Goal: Task Accomplishment & Management: Manage account settings

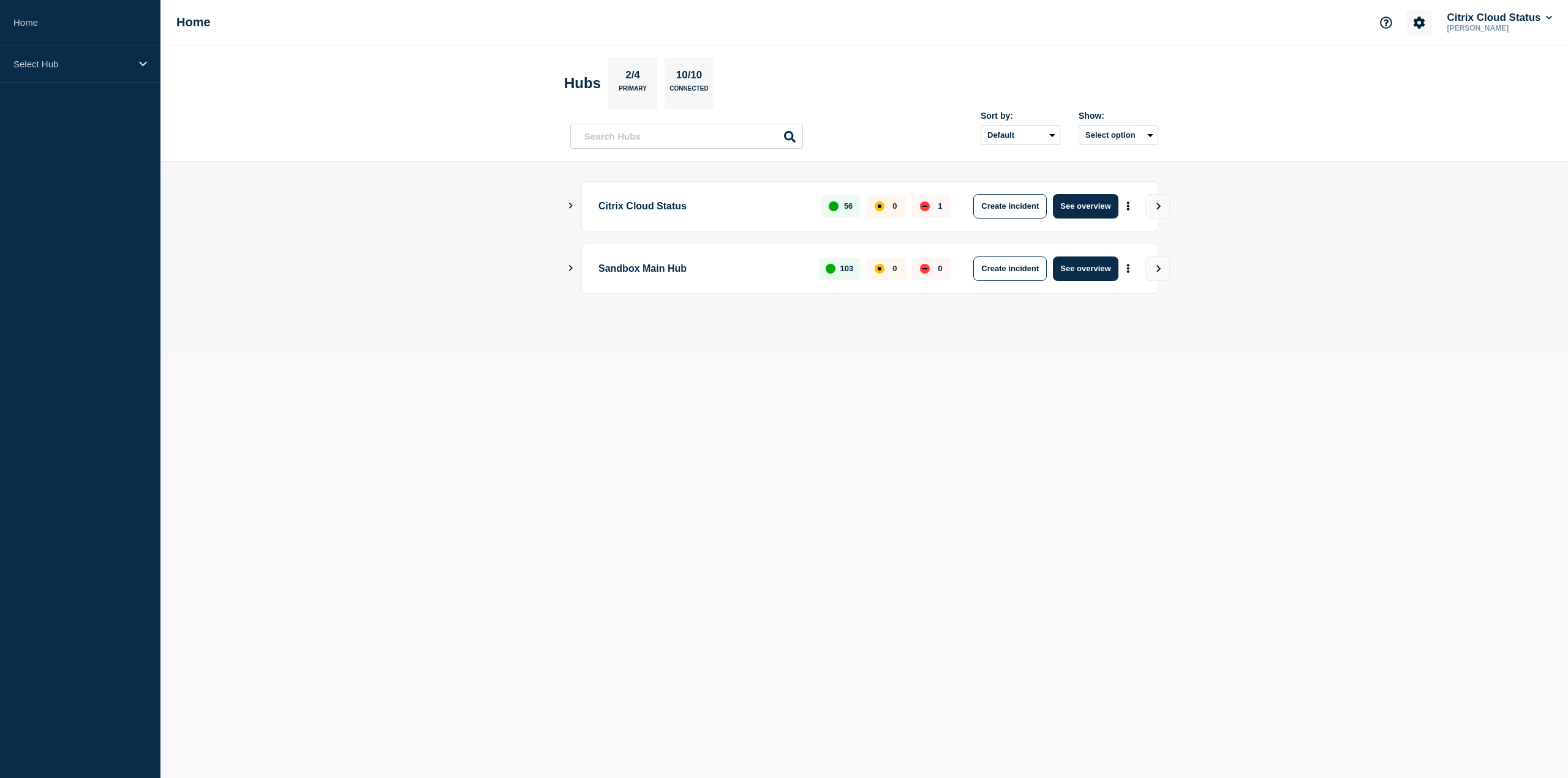
click at [1419, 30] on button "Account settings" at bounding box center [1419, 23] width 26 height 26
click at [1405, 75] on link "Team Members" at bounding box center [1419, 73] width 63 height 10
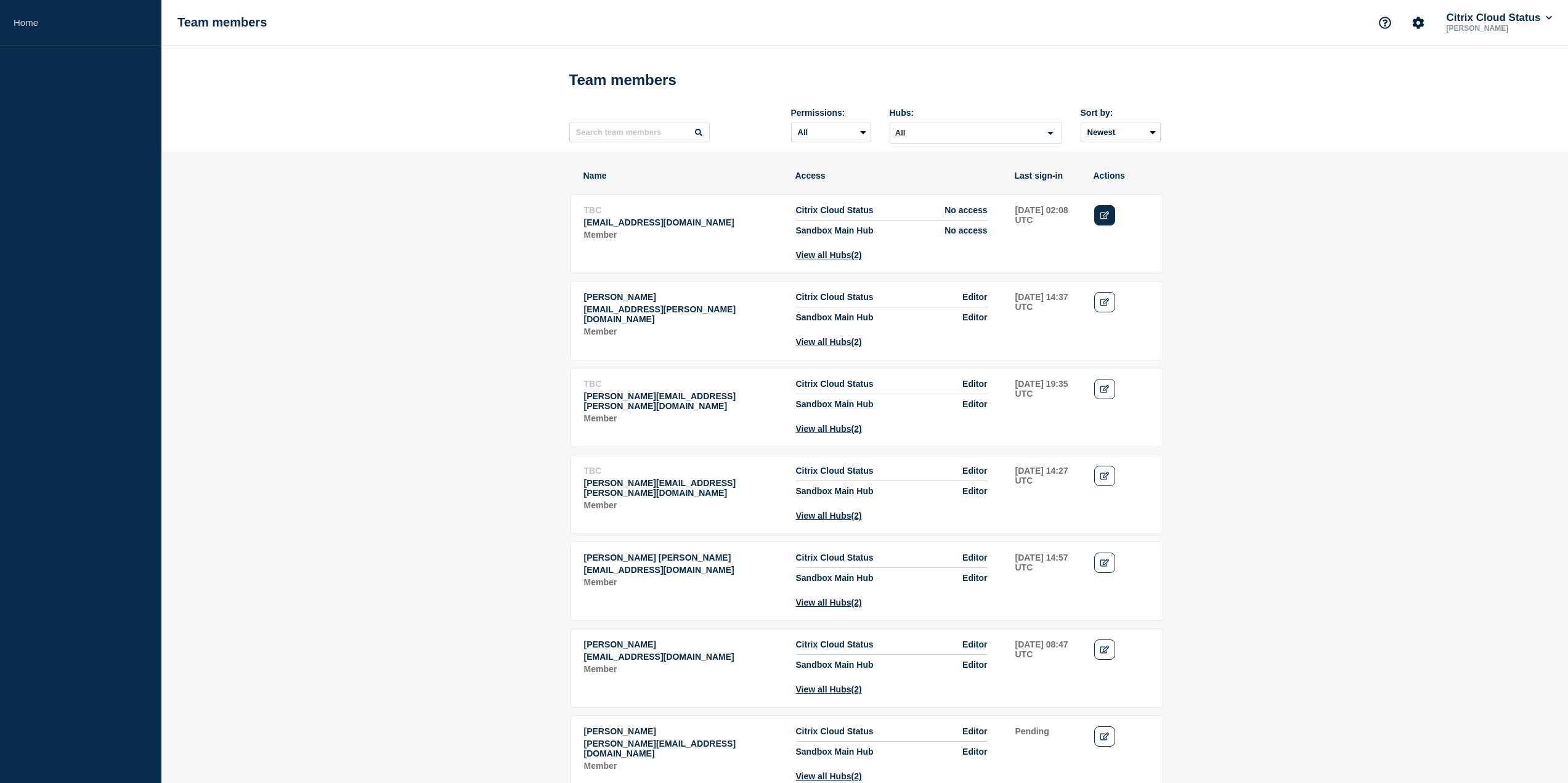
click at [1105, 216] on icon "Edit" at bounding box center [1105, 216] width 9 height 8
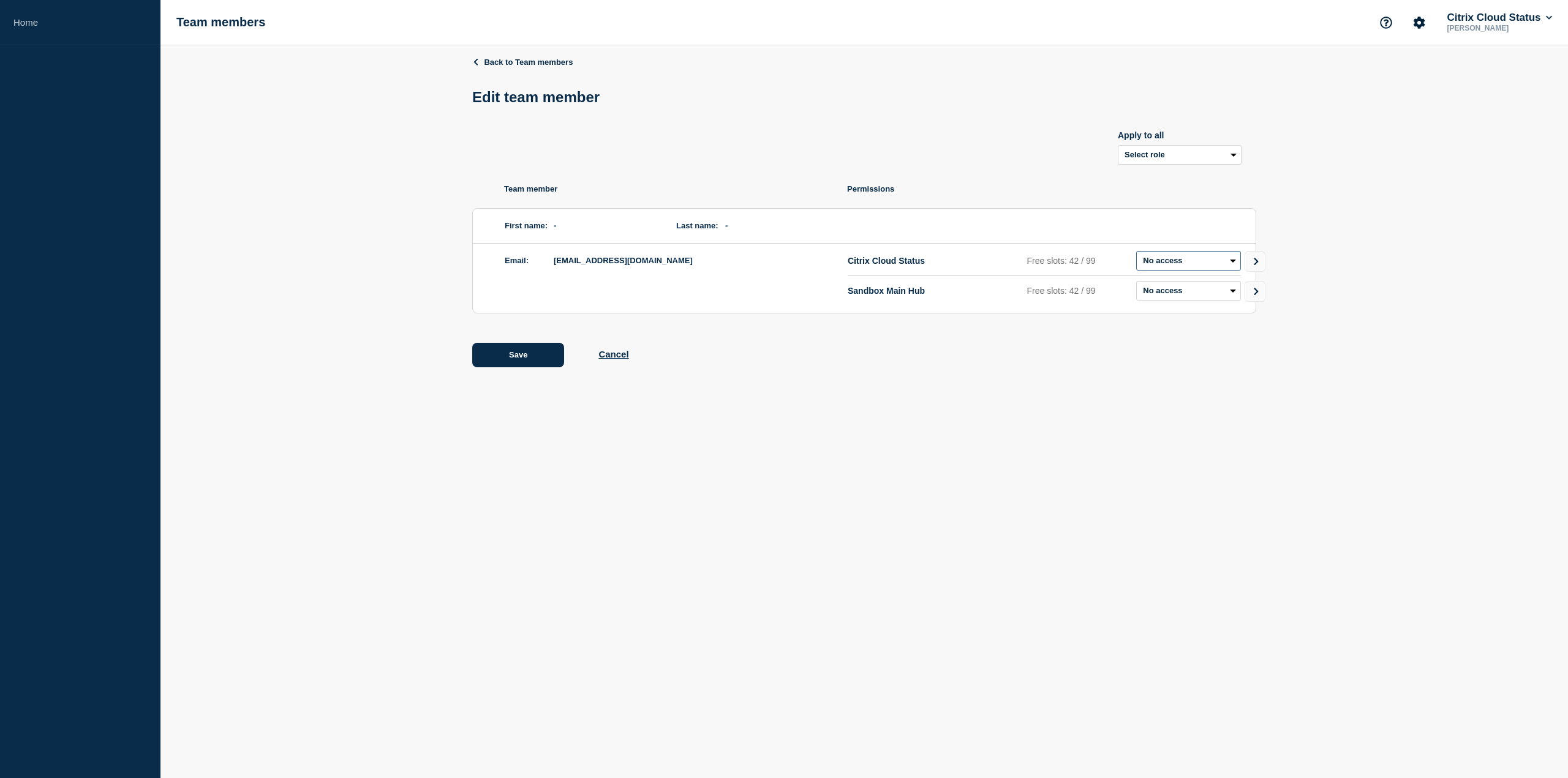
click at [1184, 265] on select "Admin Manager Editor R/O No access" at bounding box center [1188, 261] width 104 height 19
click at [613, 352] on button "Cancel" at bounding box center [613, 354] width 30 height 10
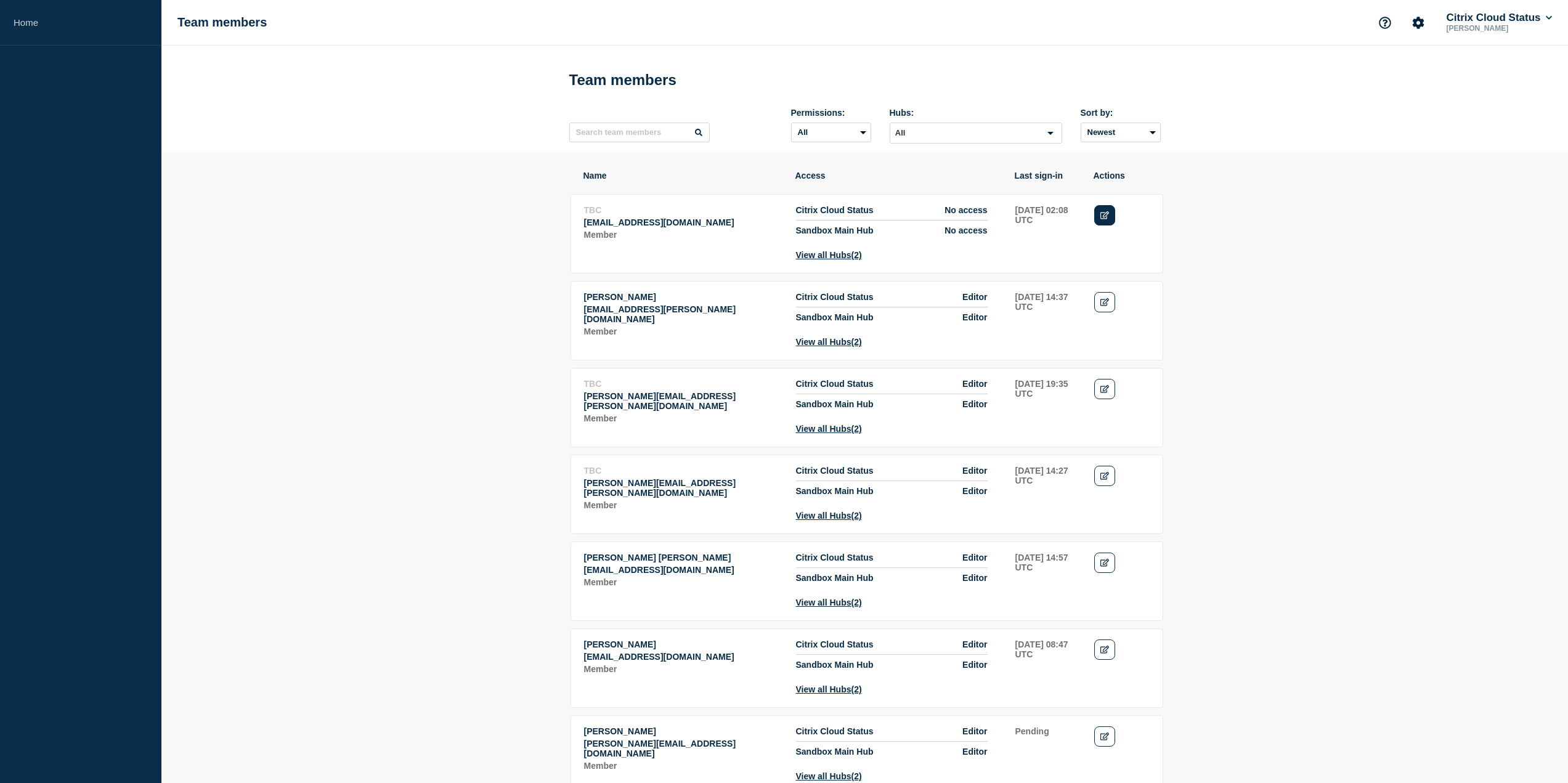
click at [1107, 219] on icon "Edit" at bounding box center [1105, 216] width 9 height 8
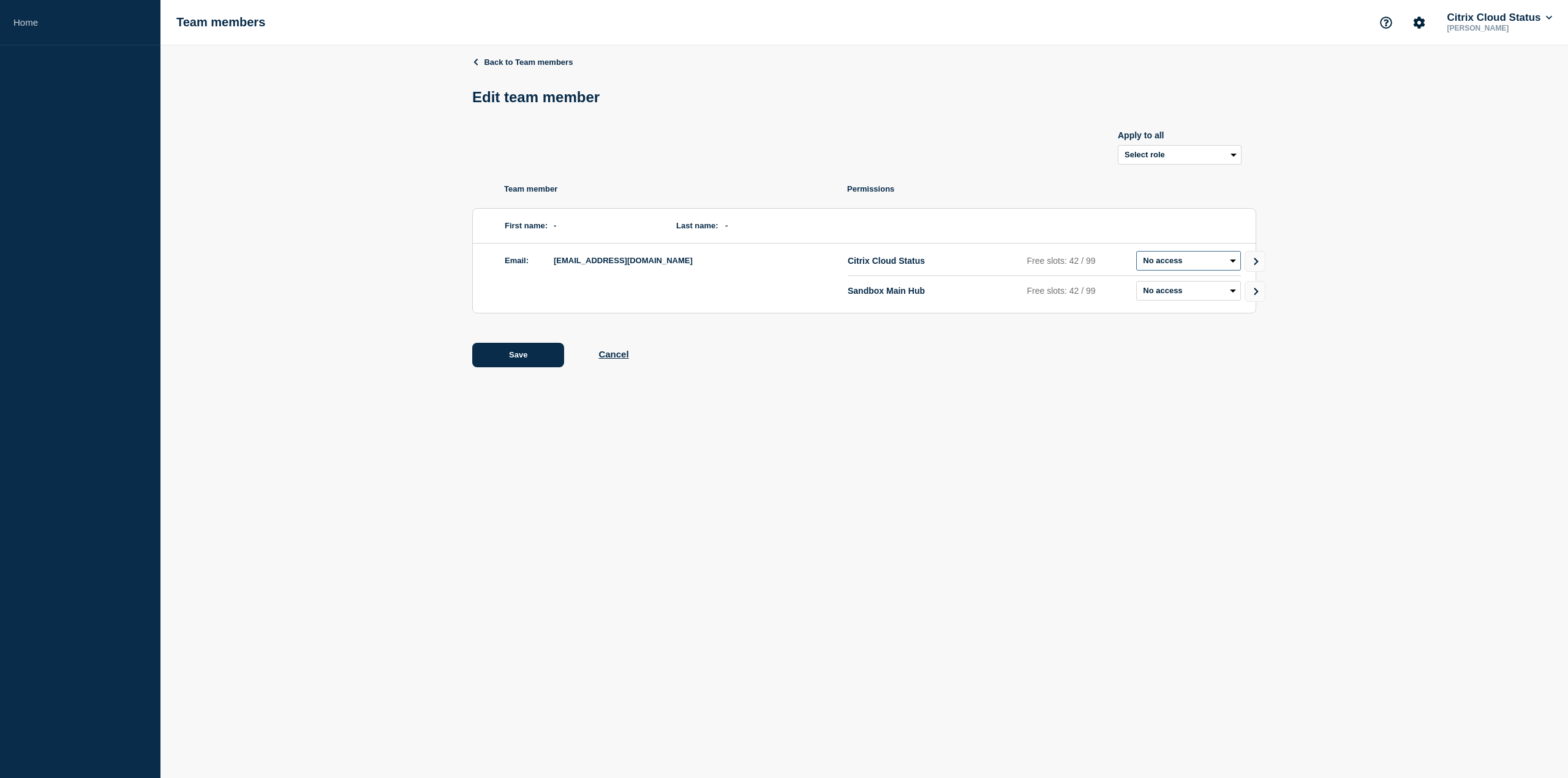
click at [1181, 262] on select "Admin Manager Editor R/O No access" at bounding box center [1188, 261] width 104 height 19
select select "2"
click at [1136, 254] on select "Admin Manager Editor R/O No access" at bounding box center [1188, 261] width 104 height 19
click at [1176, 298] on select "Admin Manager Editor R/O No access" at bounding box center [1188, 291] width 104 height 19
click at [1136, 284] on select "Admin Manager Editor R/O No access" at bounding box center [1188, 291] width 104 height 19
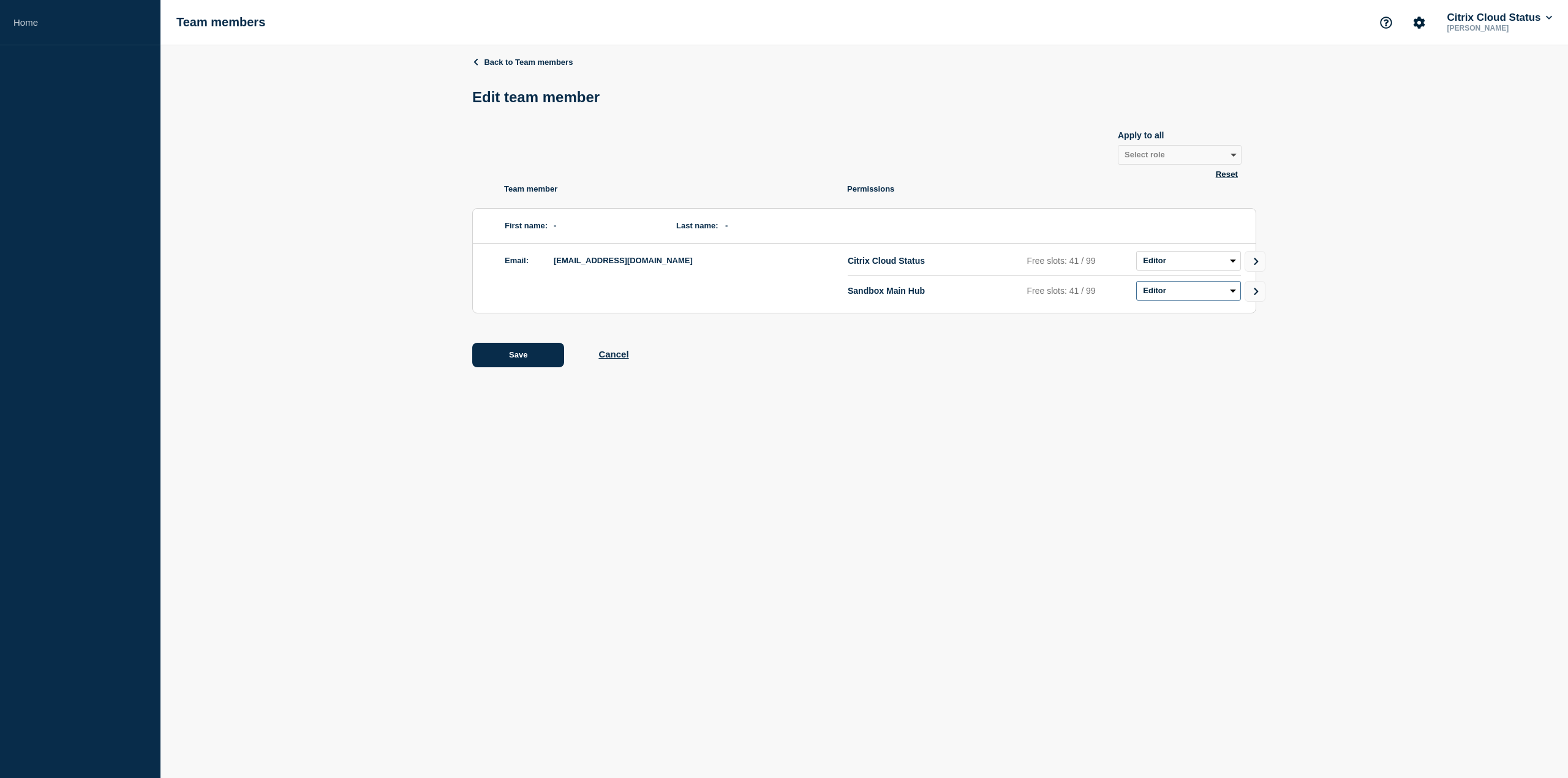
click at [1170, 295] on select "Admin Manager Editor R/O No access" at bounding box center [1188, 291] width 104 height 19
click at [1136, 284] on select "Admin Manager Editor R/O No access" at bounding box center [1188, 291] width 104 height 19
click at [1175, 298] on select "Admin Manager Editor R/O No access" at bounding box center [1188, 291] width 104 height 19
select select "2"
click at [1136, 284] on select "Admin Manager Editor R/O No access" at bounding box center [1188, 291] width 104 height 19
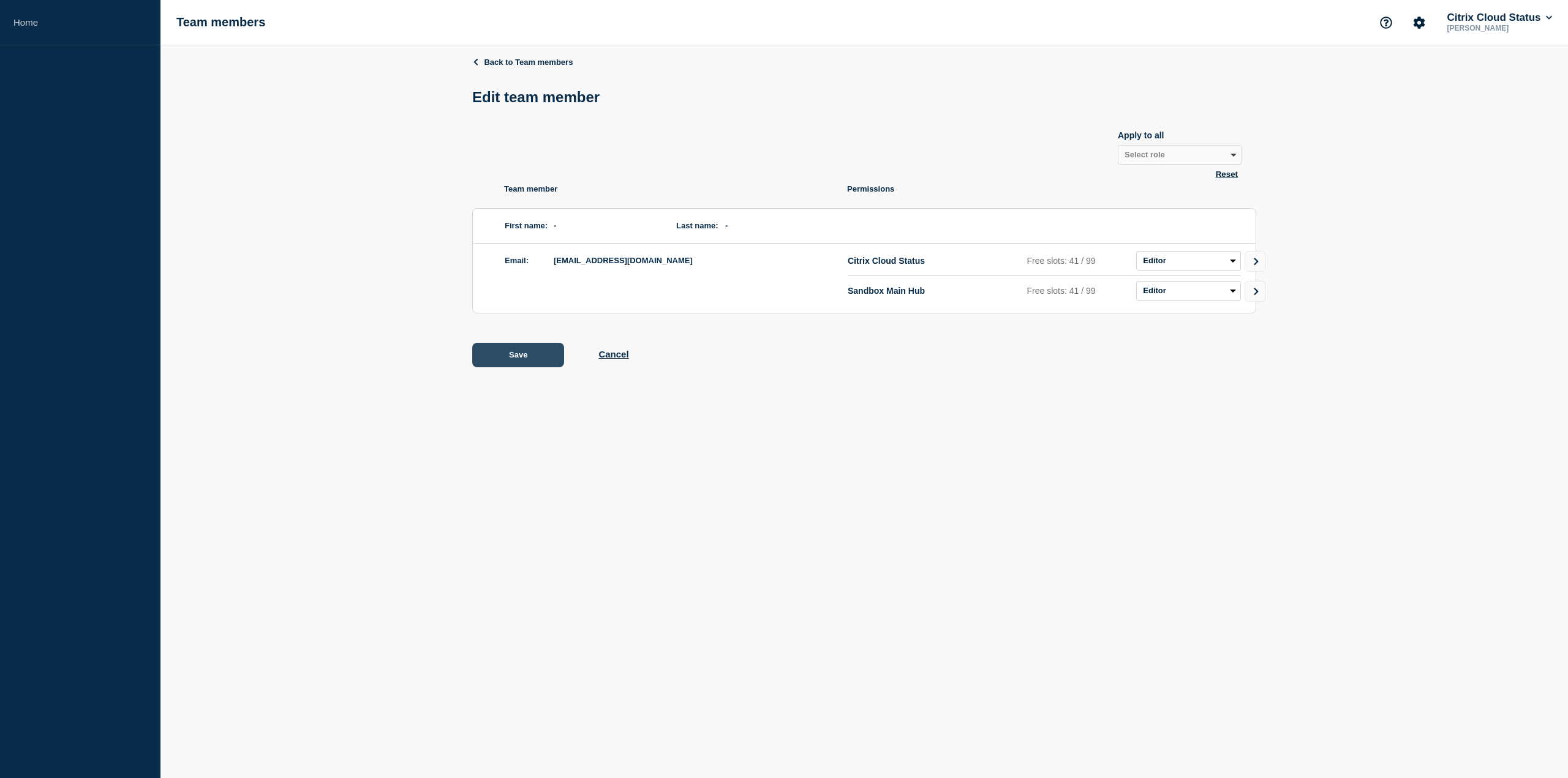
click at [518, 354] on button "Save" at bounding box center [519, 355] width 92 height 25
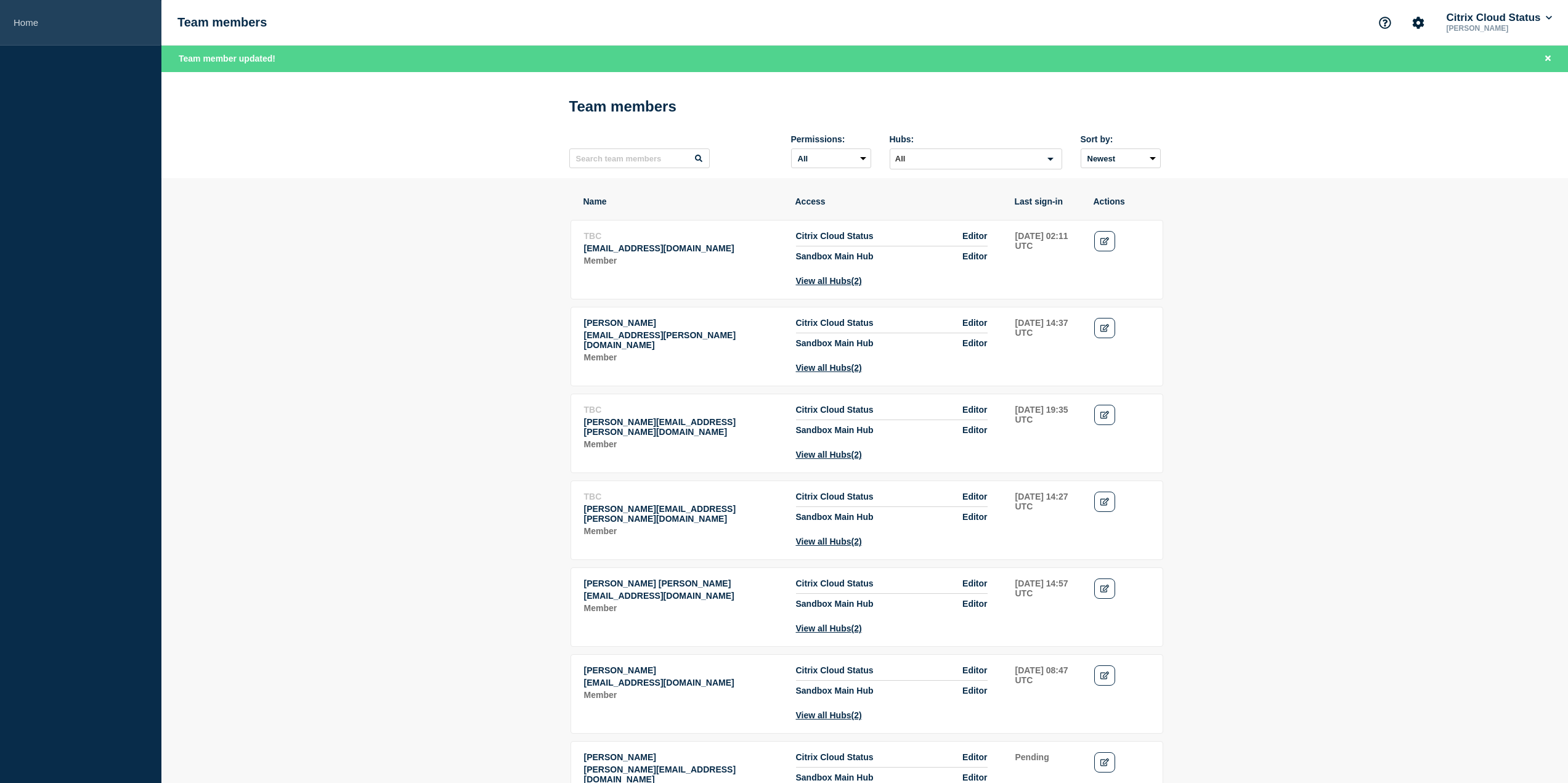
click at [35, 24] on link "Home" at bounding box center [80, 23] width 161 height 46
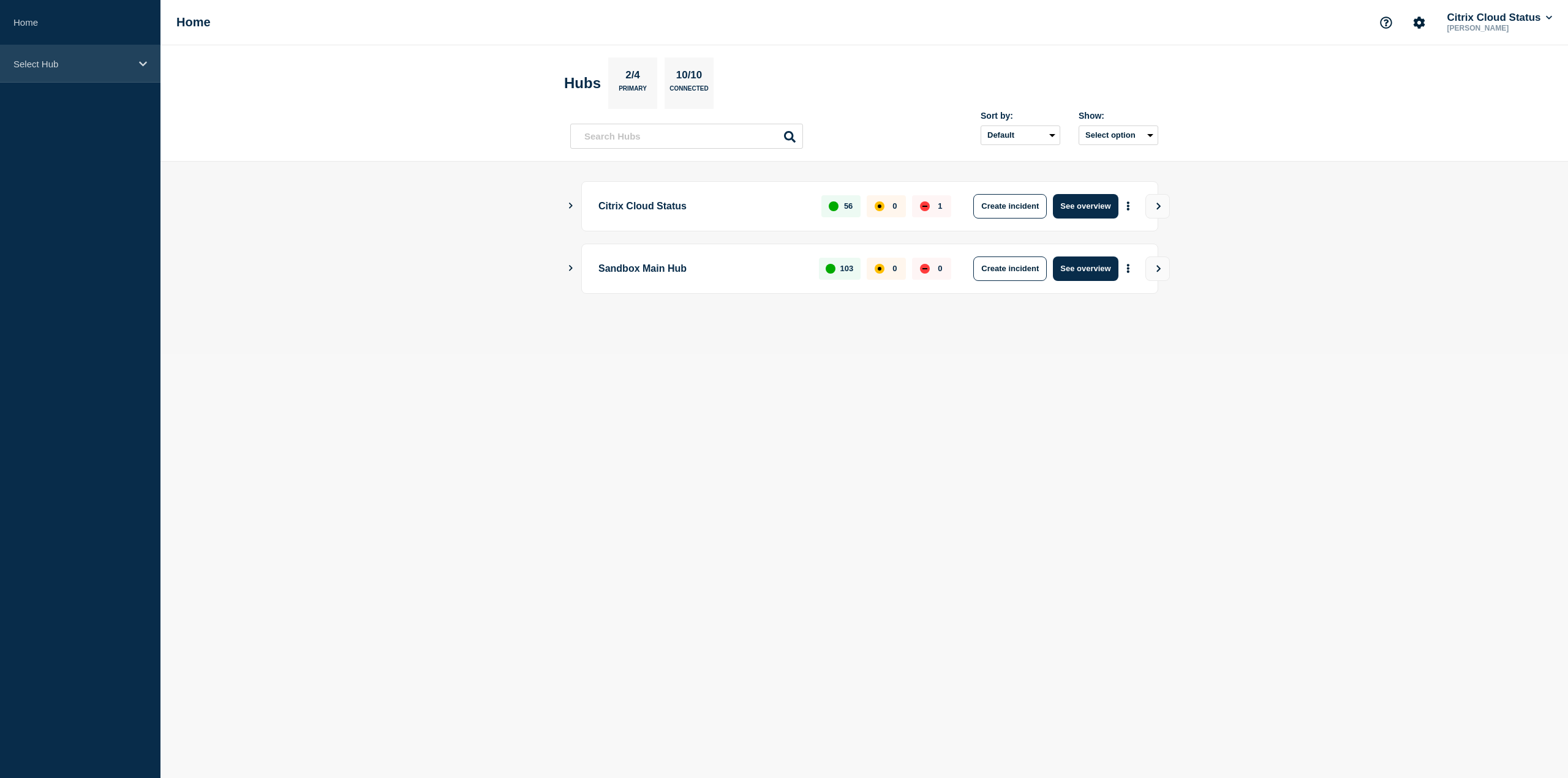
click at [138, 66] on div "Select Hub" at bounding box center [80, 64] width 160 height 38
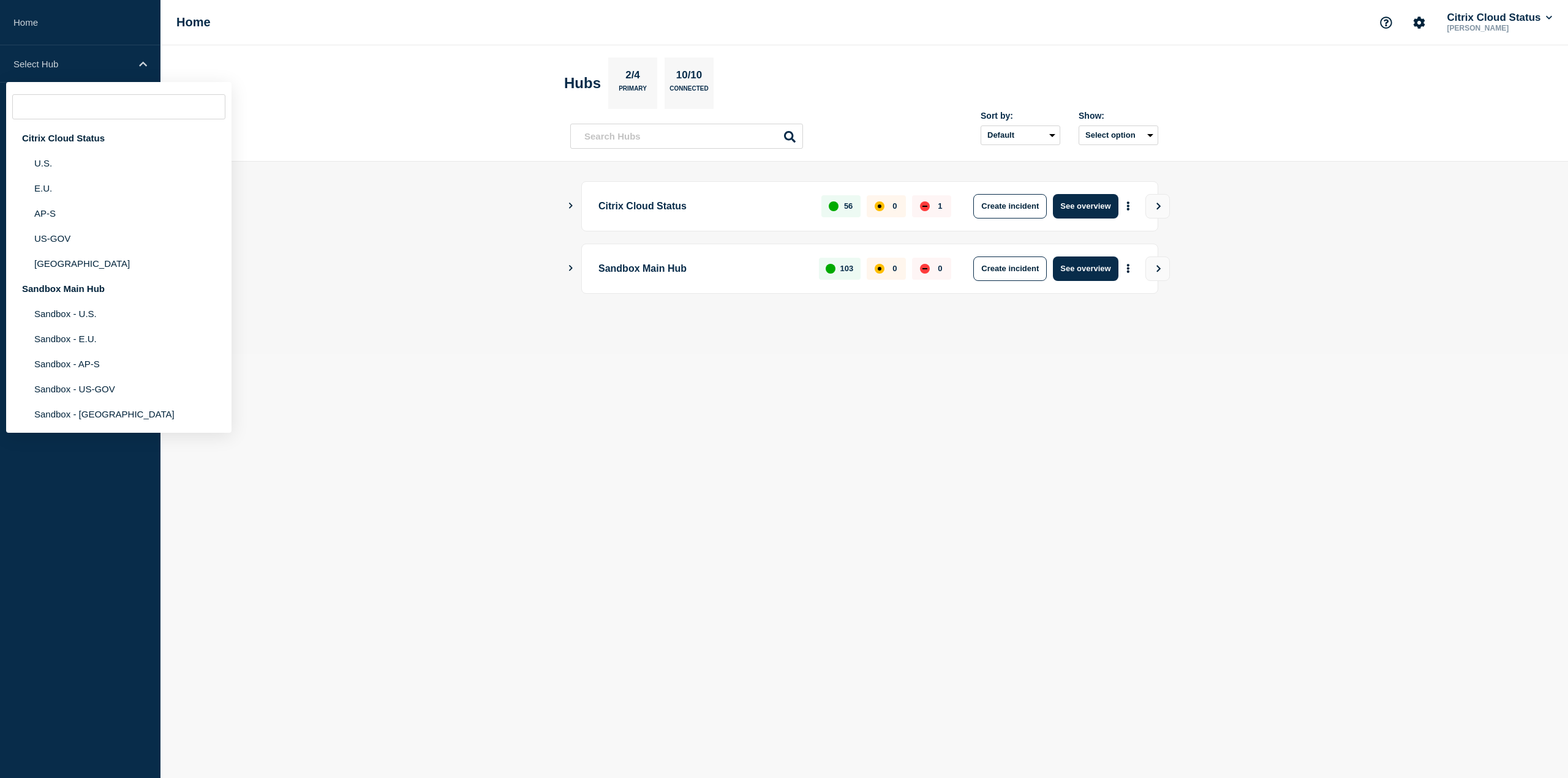
click at [525, 277] on main "Citrix Cloud Status 56 0 1 Create incident See overview Sandbox Main Hub 103 0 …" at bounding box center [864, 258] width 1407 height 193
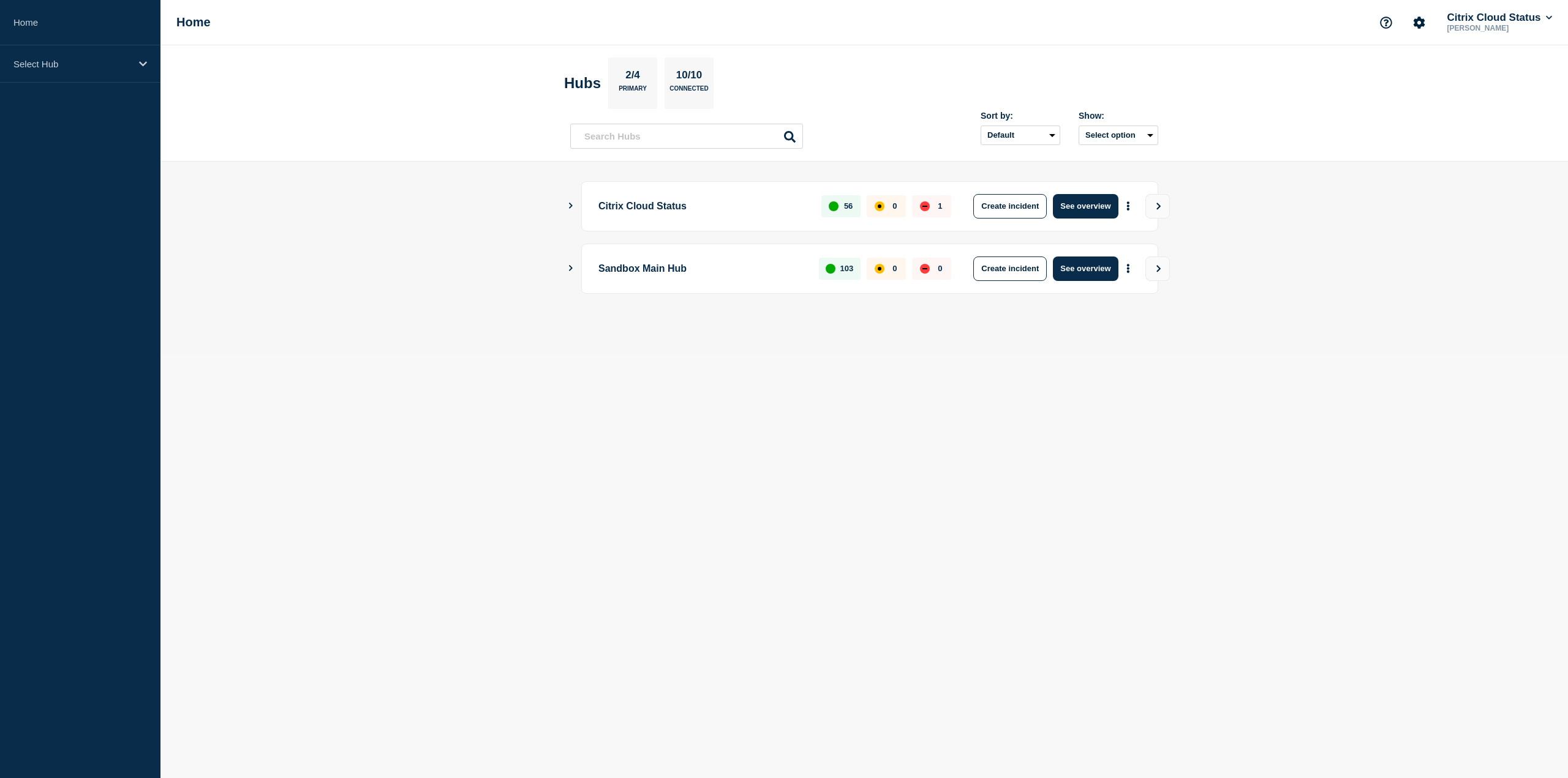
click at [569, 206] on icon "Show Connected Hubs" at bounding box center [570, 205] width 8 height 6
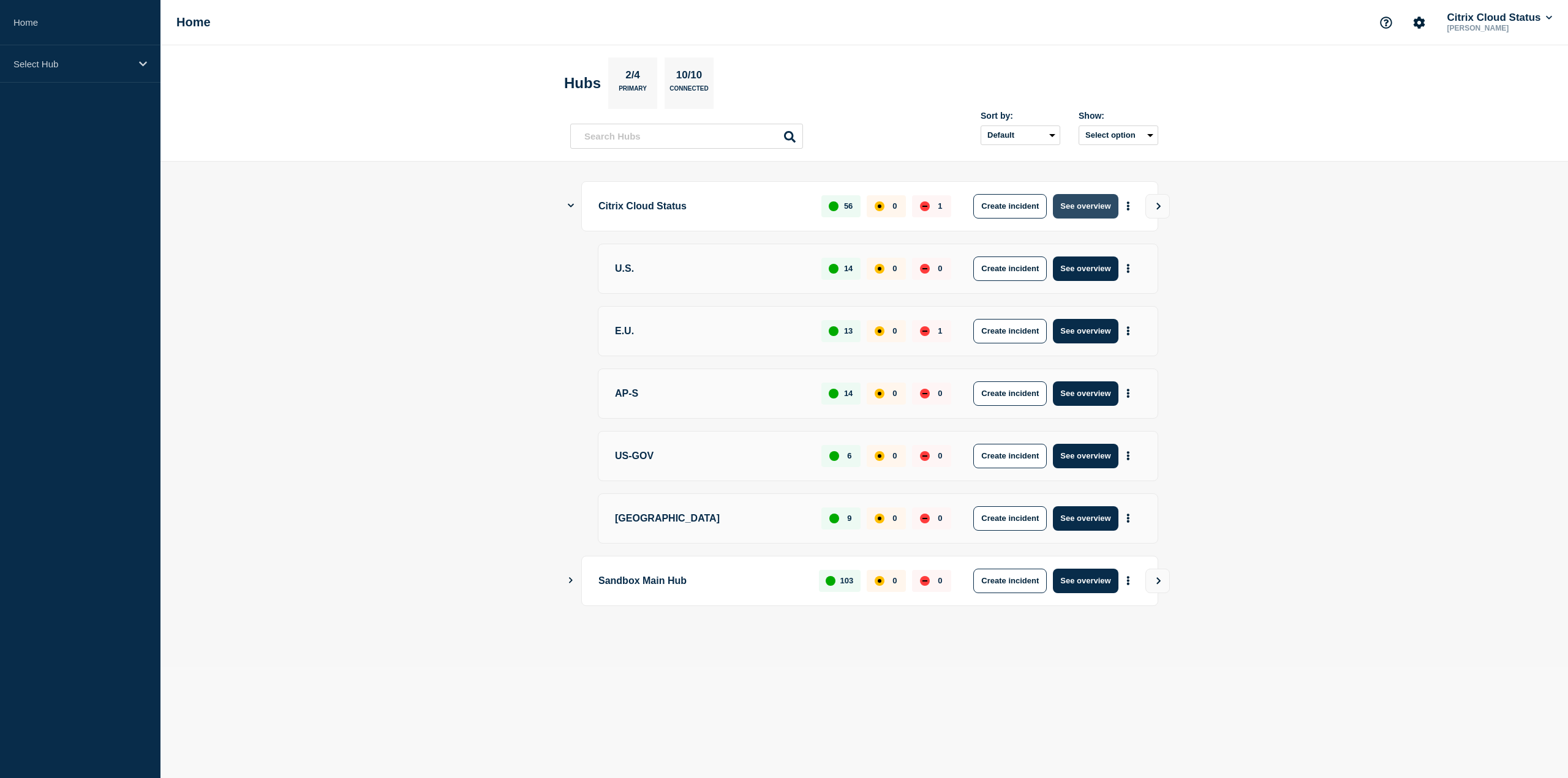
click at [1084, 206] on button "See overview" at bounding box center [1085, 206] width 65 height 25
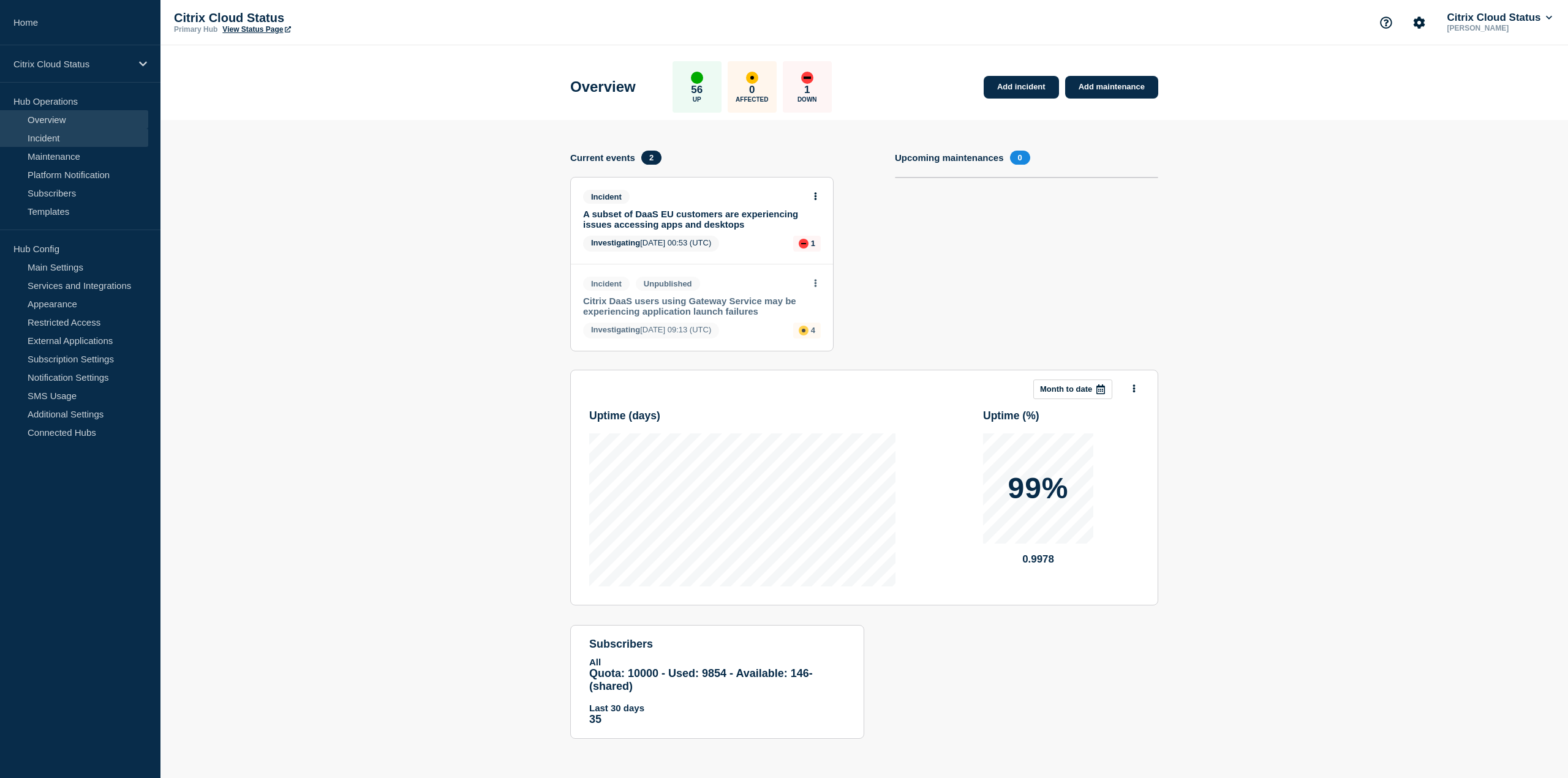
click at [46, 134] on link "Incident" at bounding box center [74, 138] width 148 height 18
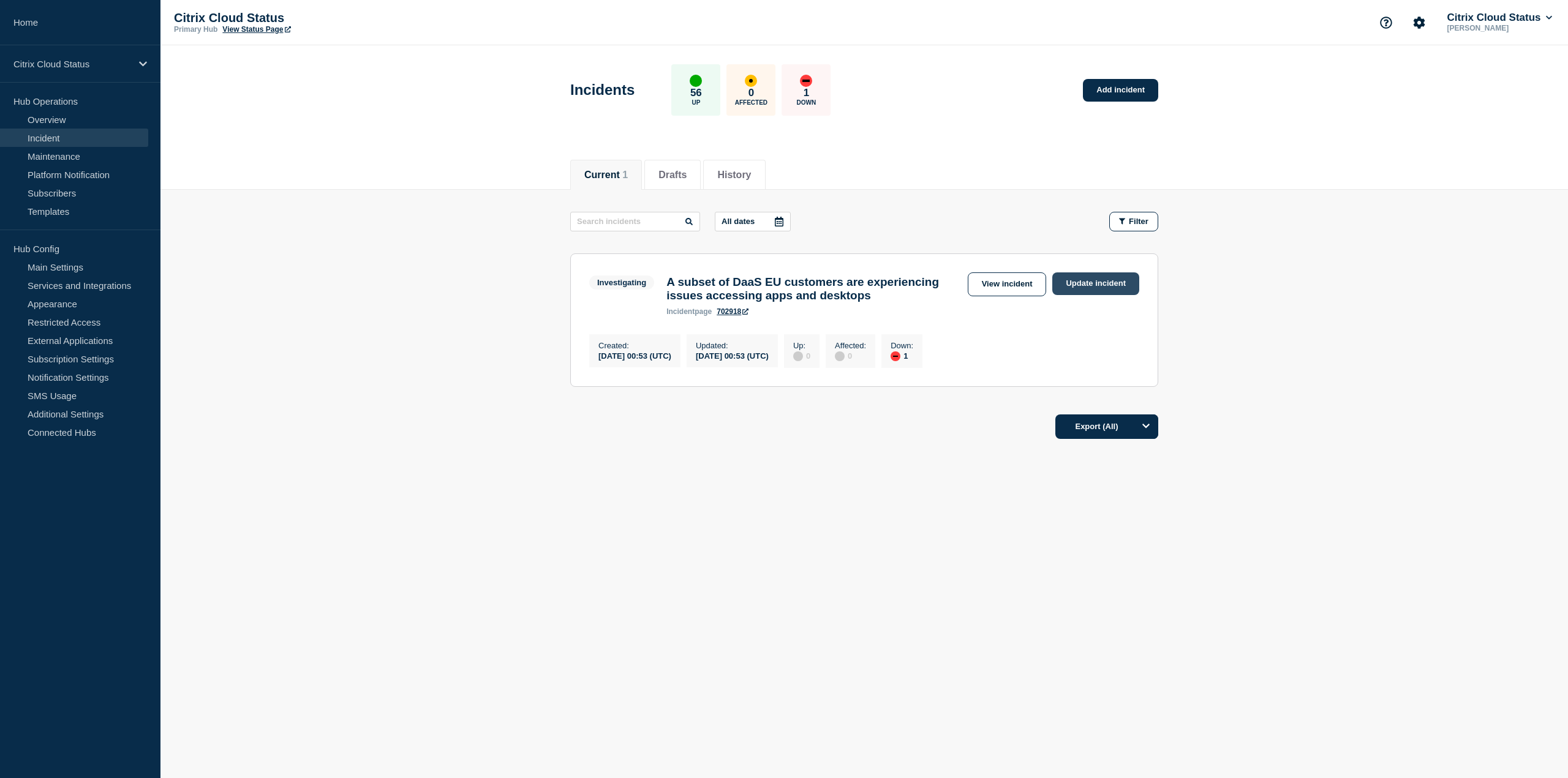
click at [1097, 290] on link "Update incident" at bounding box center [1096, 284] width 87 height 23
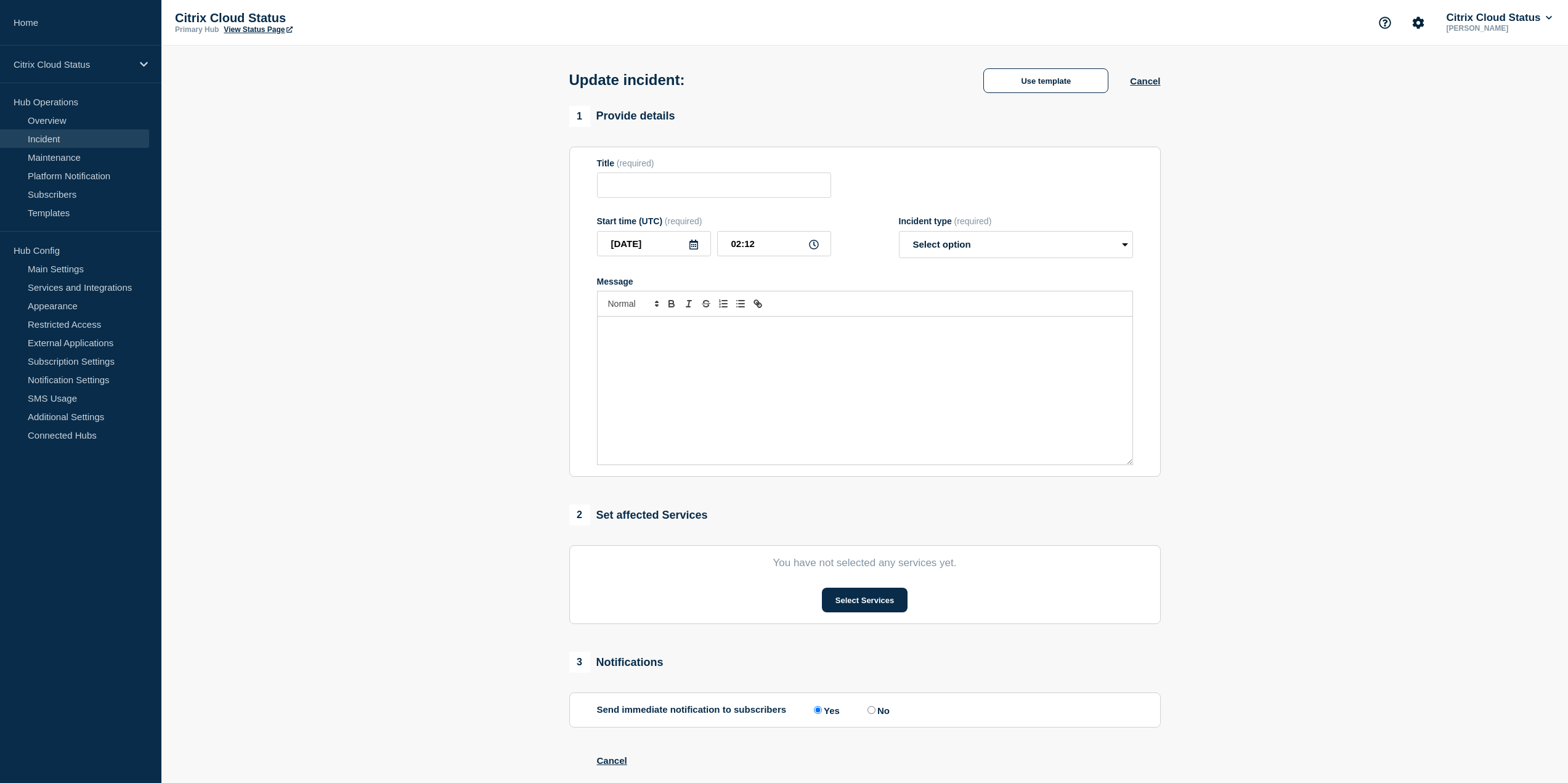
type input "A subset of DaaS EU customers are experiencing issues accessing apps and deskto…"
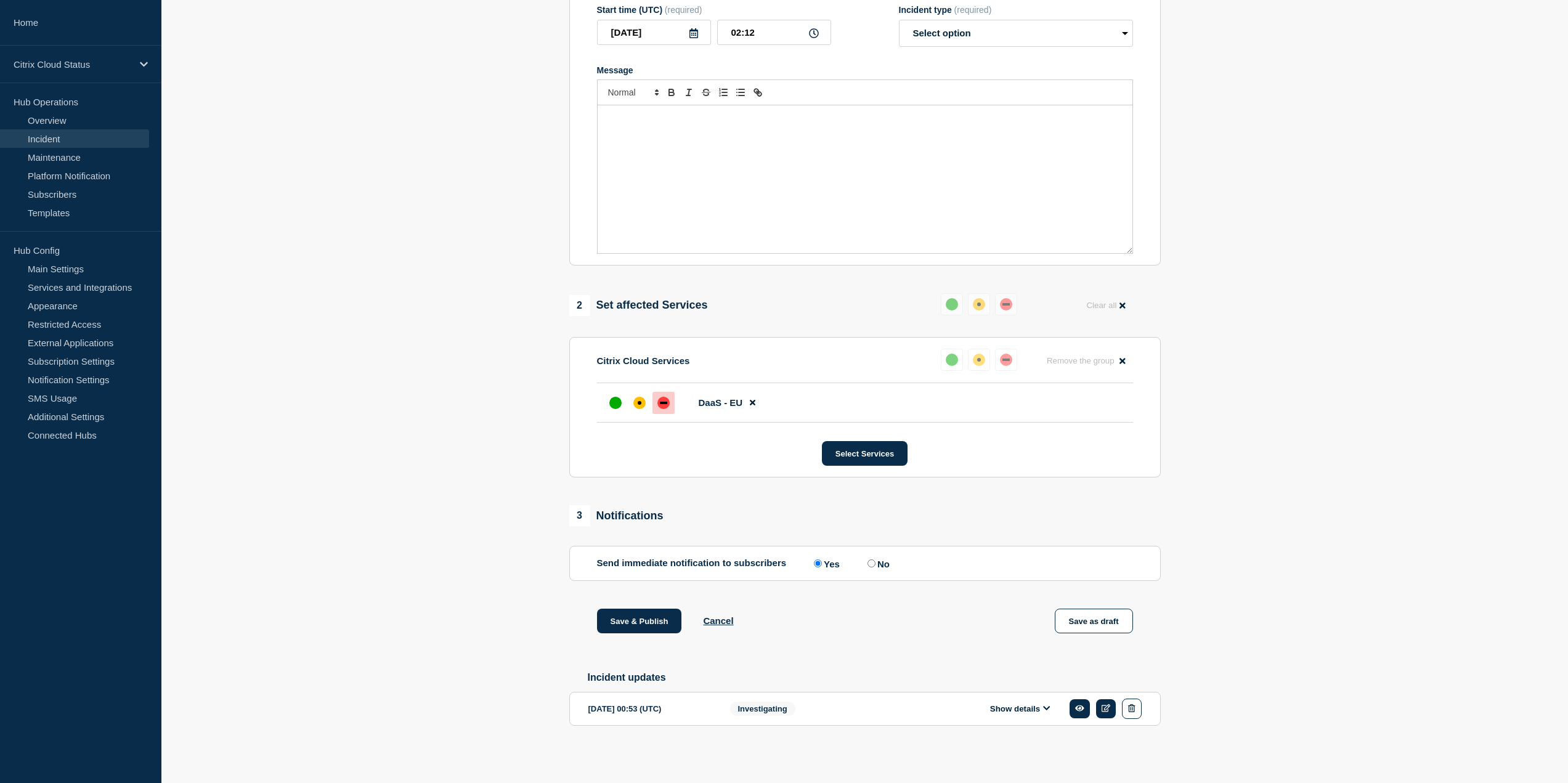
scroll to position [61, 0]
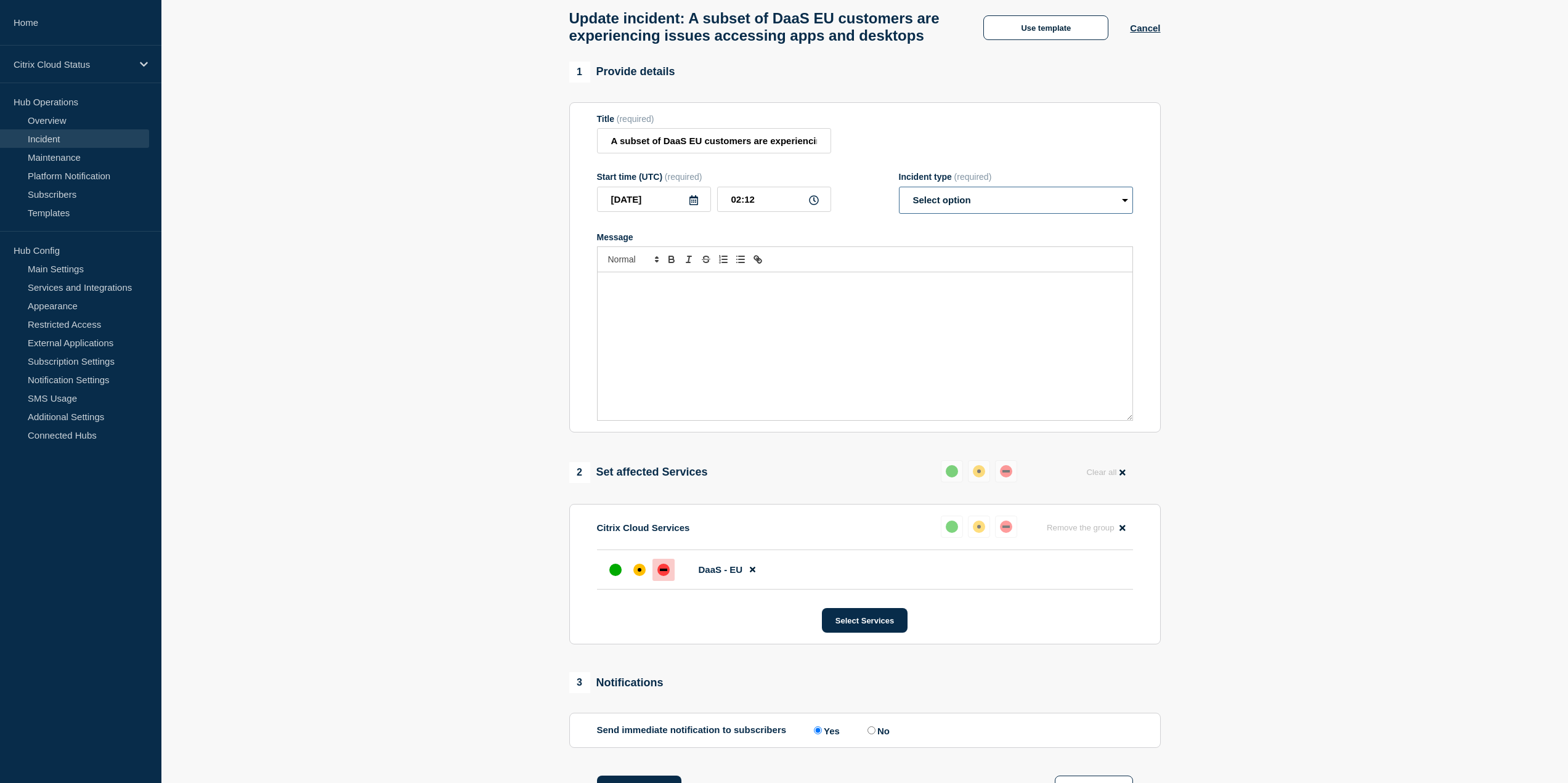
click at [942, 214] on select "Select option Investigating Identified Monitoring Resolved" at bounding box center [1016, 200] width 234 height 27
click at [706, 366] on div "Message" at bounding box center [865, 346] width 535 height 148
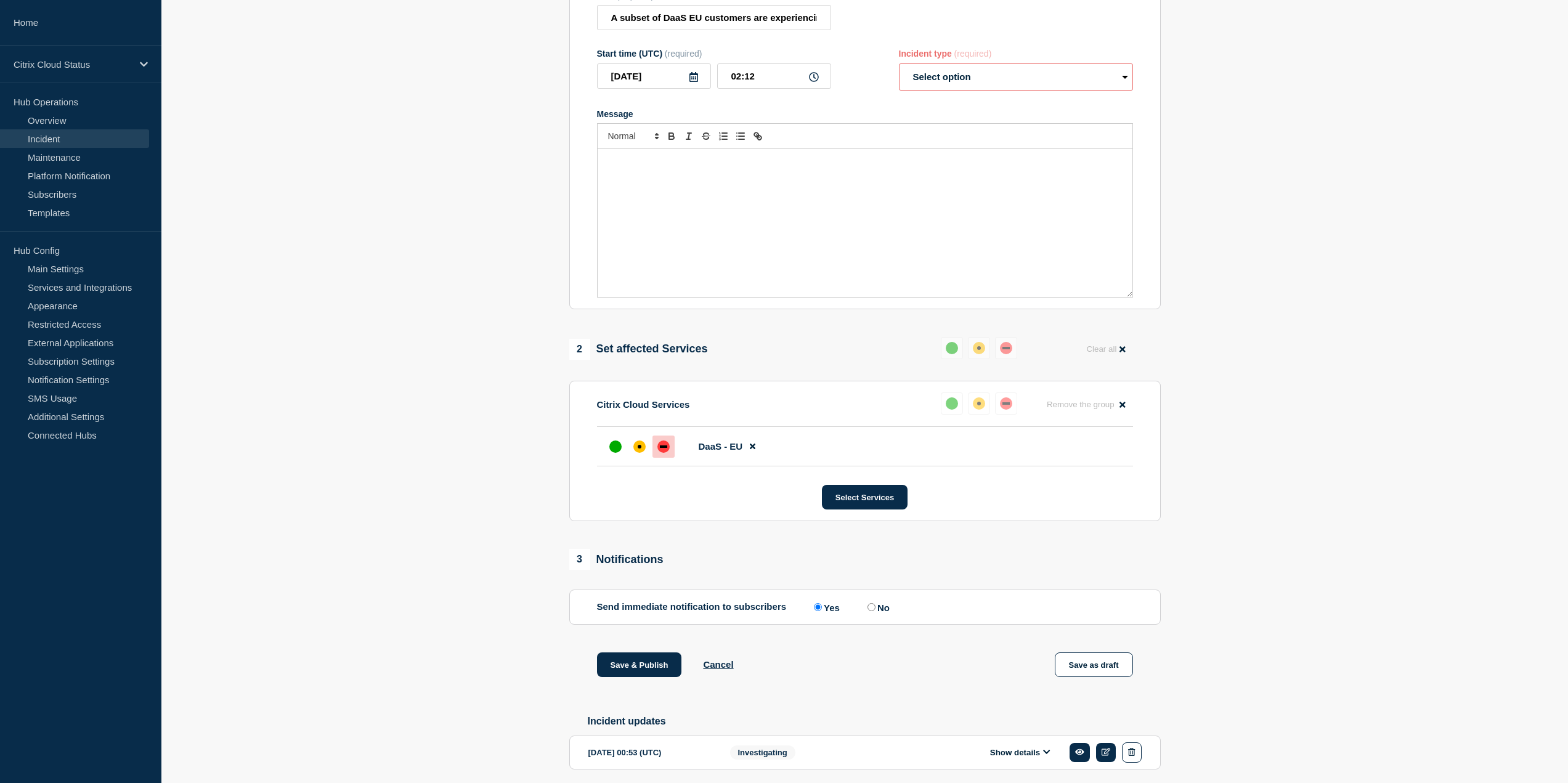
scroll to position [258, 0]
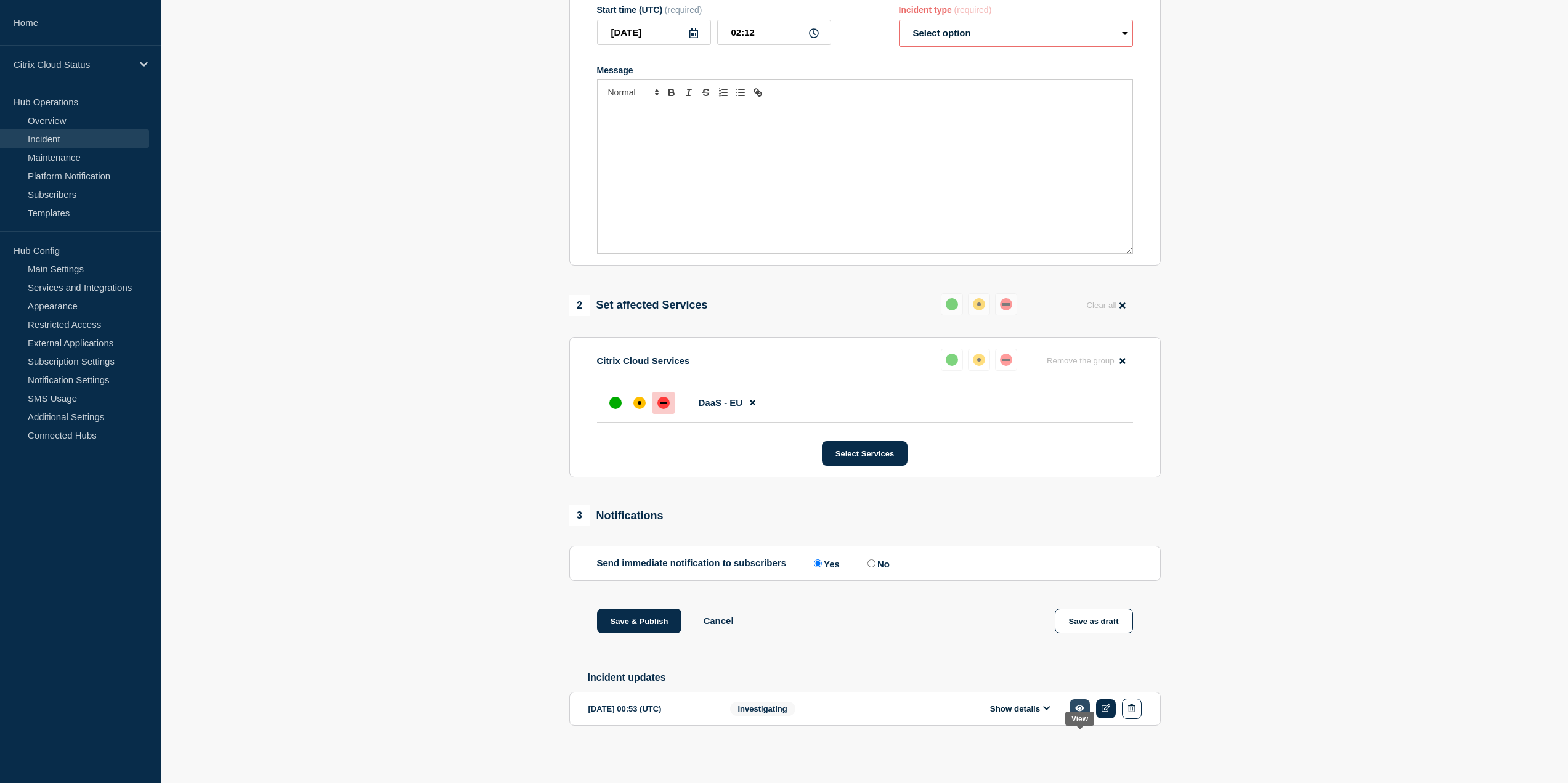
click at [1081, 709] on icon at bounding box center [1080, 709] width 9 height 8
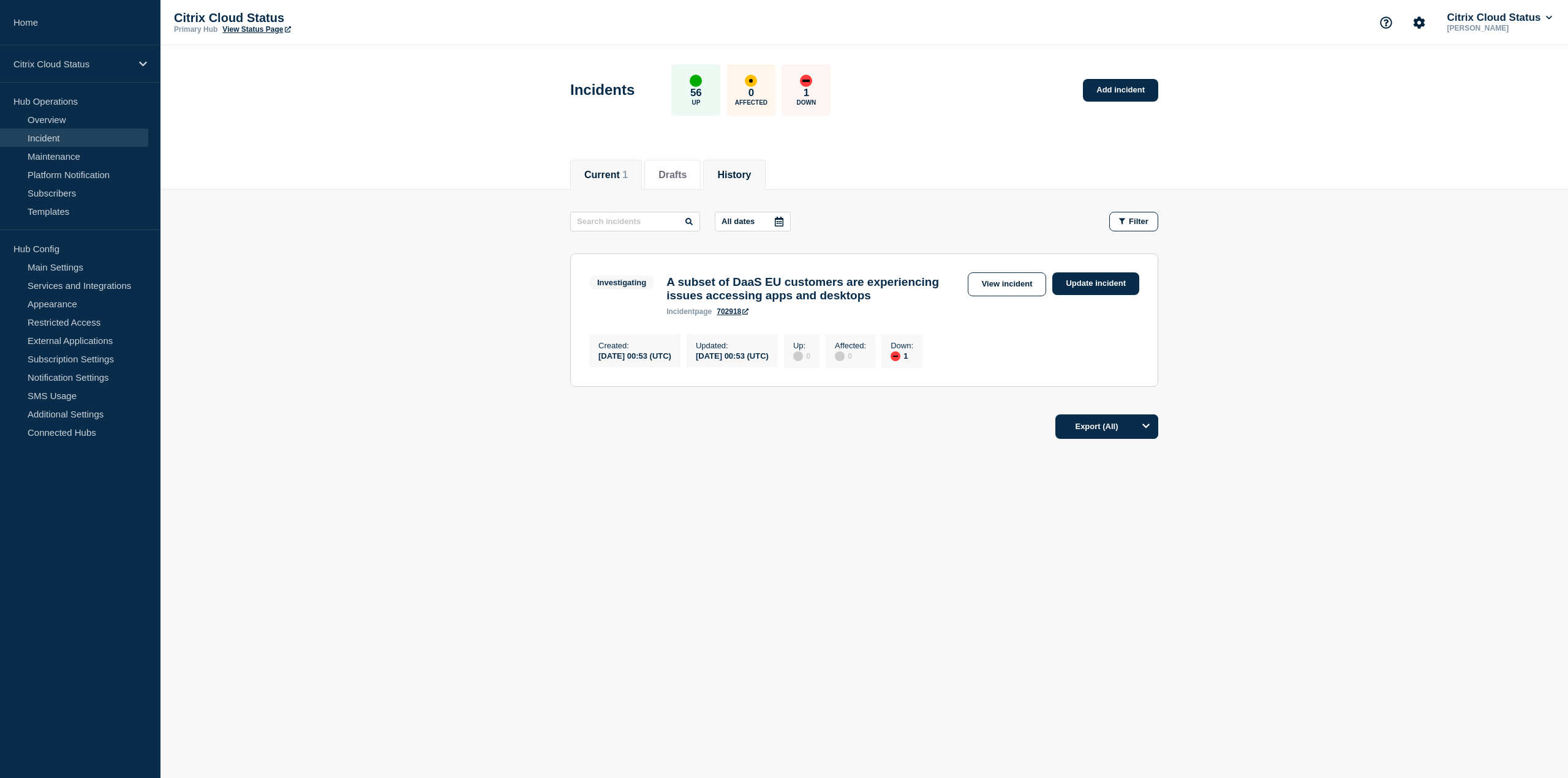
click at [751, 180] on button "History" at bounding box center [734, 175] width 34 height 11
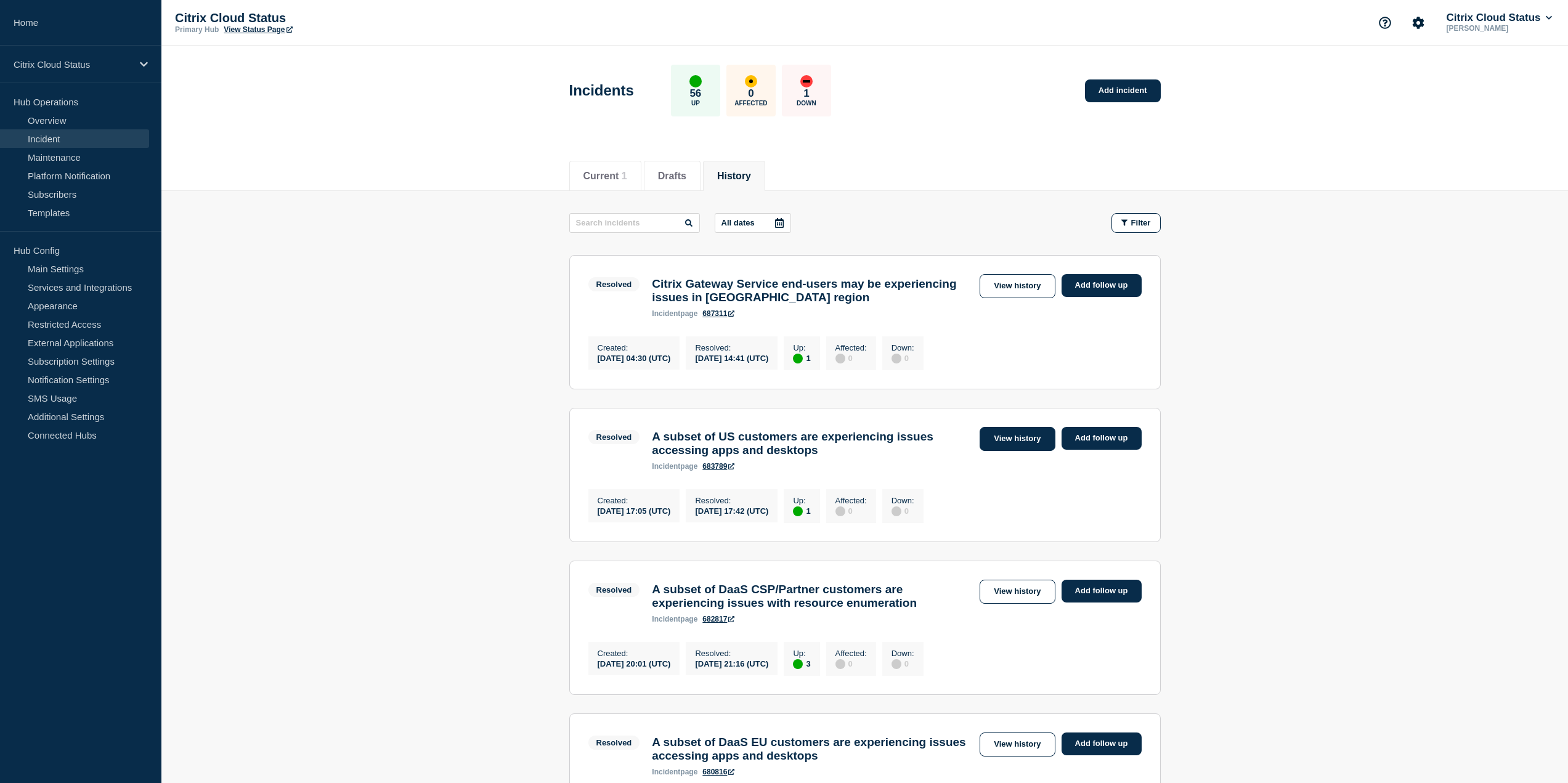
click at [1016, 443] on link "View history" at bounding box center [1017, 439] width 75 height 24
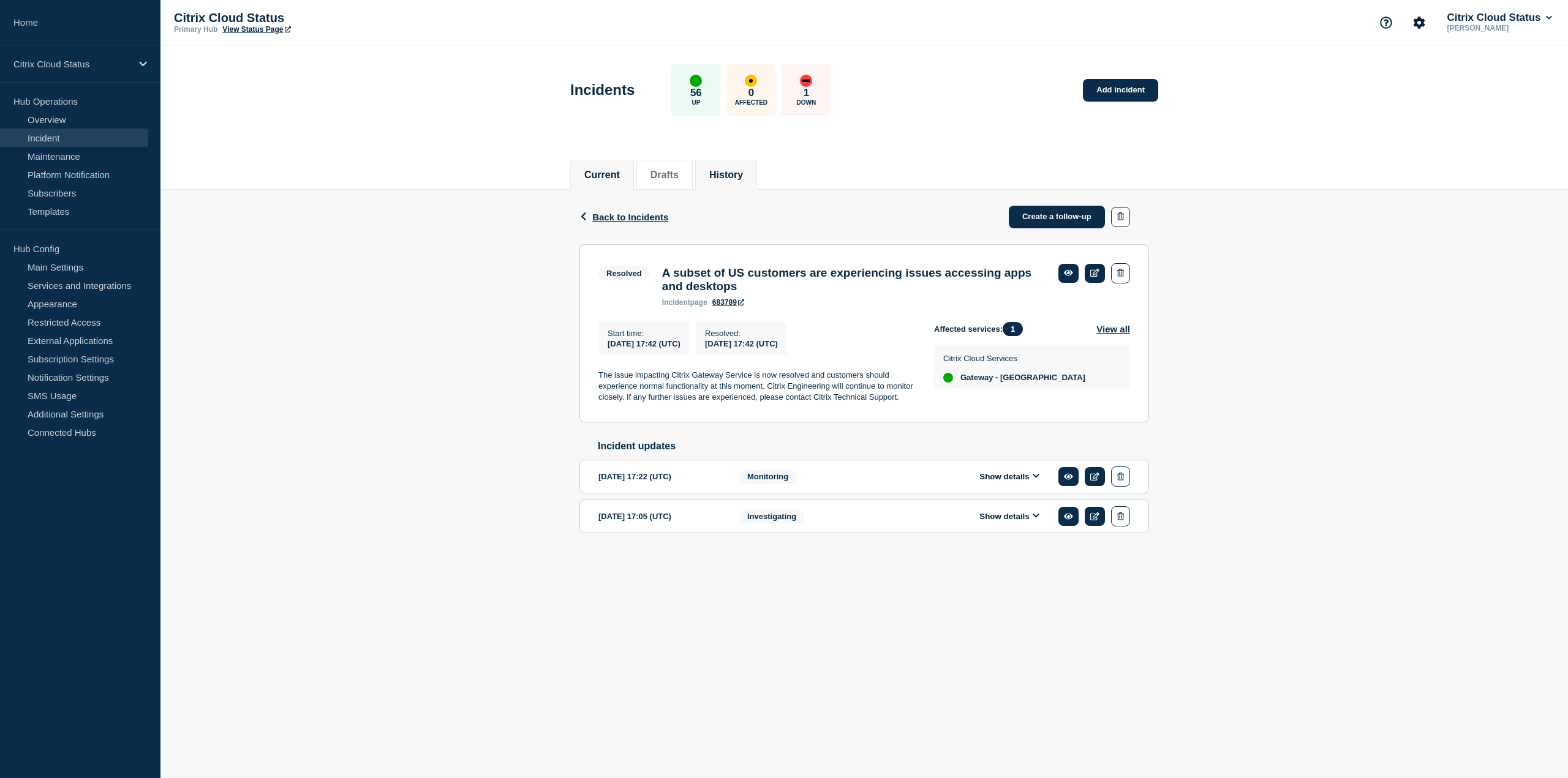
click at [604, 180] on li "Current" at bounding box center [602, 175] width 64 height 30
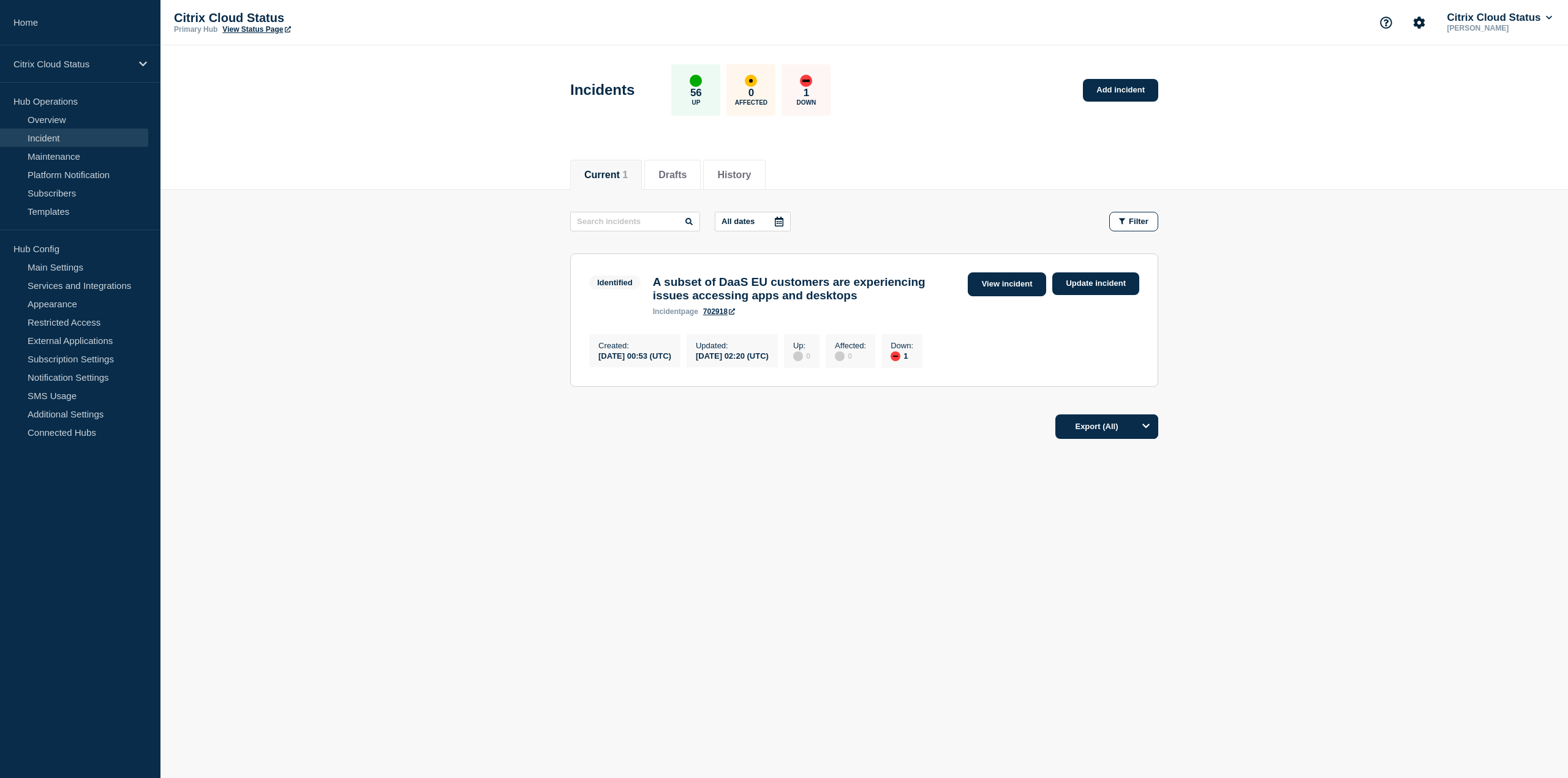
click at [977, 288] on link "View incident" at bounding box center [1007, 284] width 79 height 24
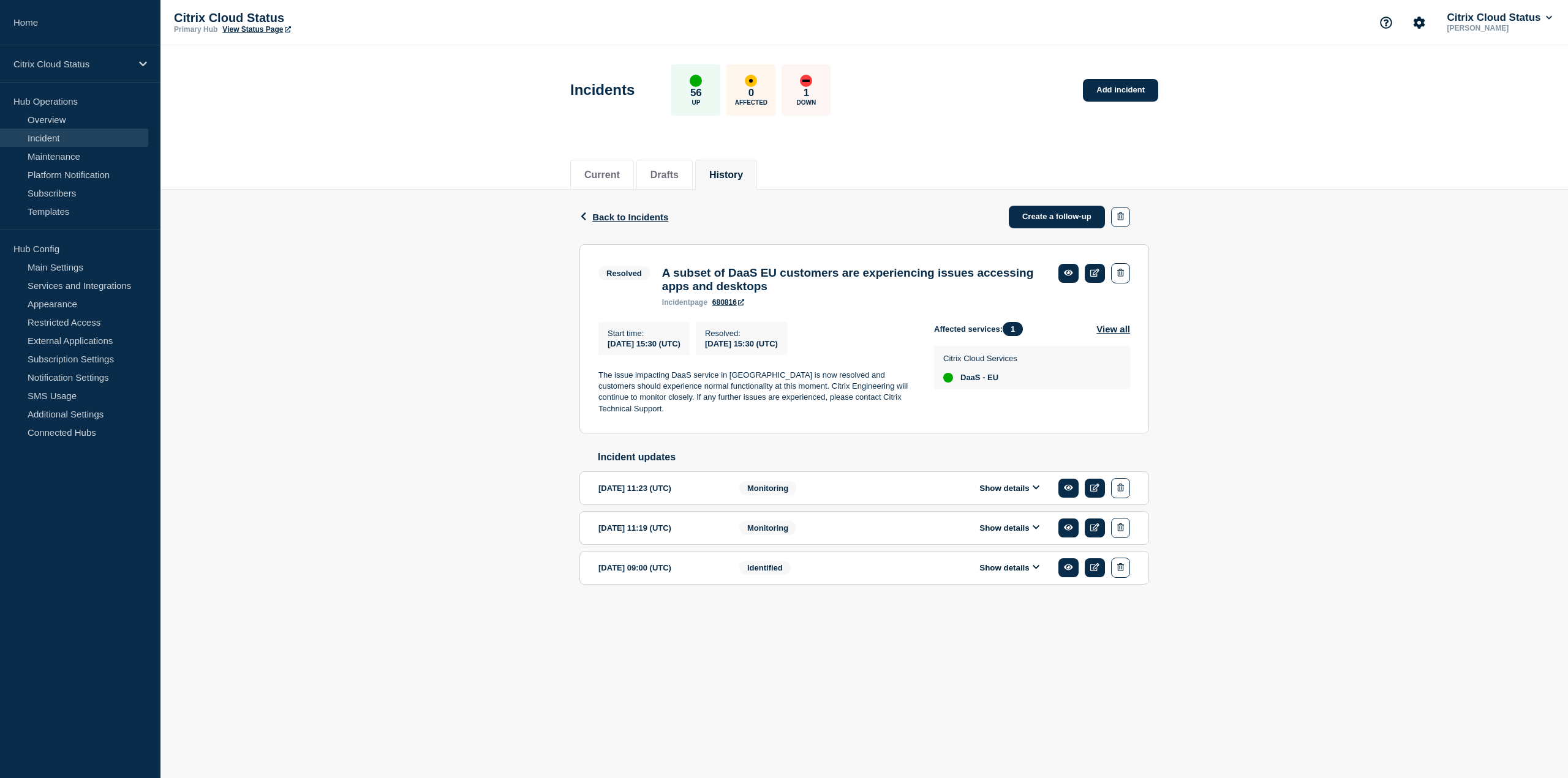
click at [1018, 529] on button "Show details" at bounding box center [1009, 528] width 67 height 10
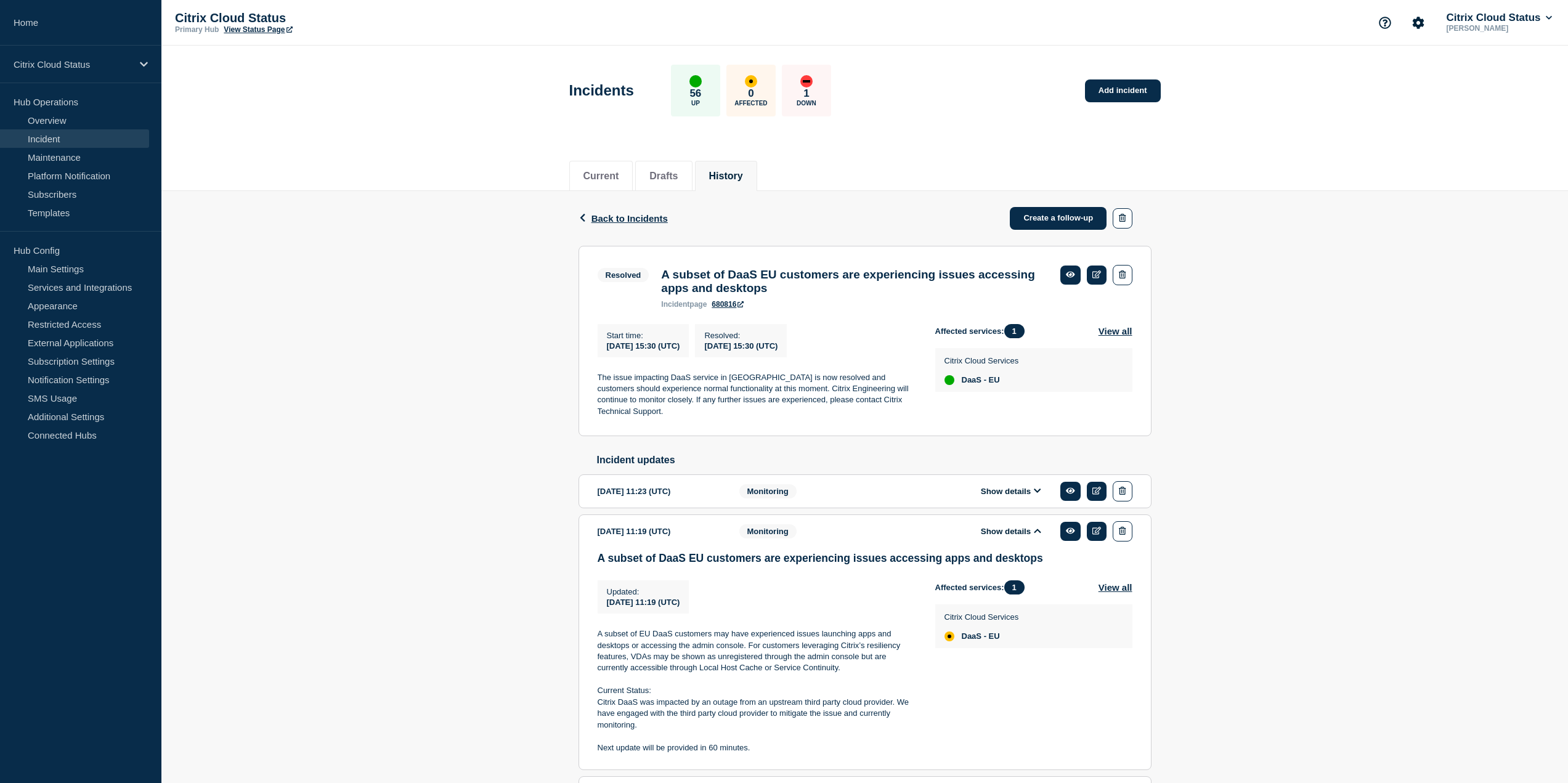
click at [1017, 488] on button "Show details" at bounding box center [1012, 491] width 68 height 10
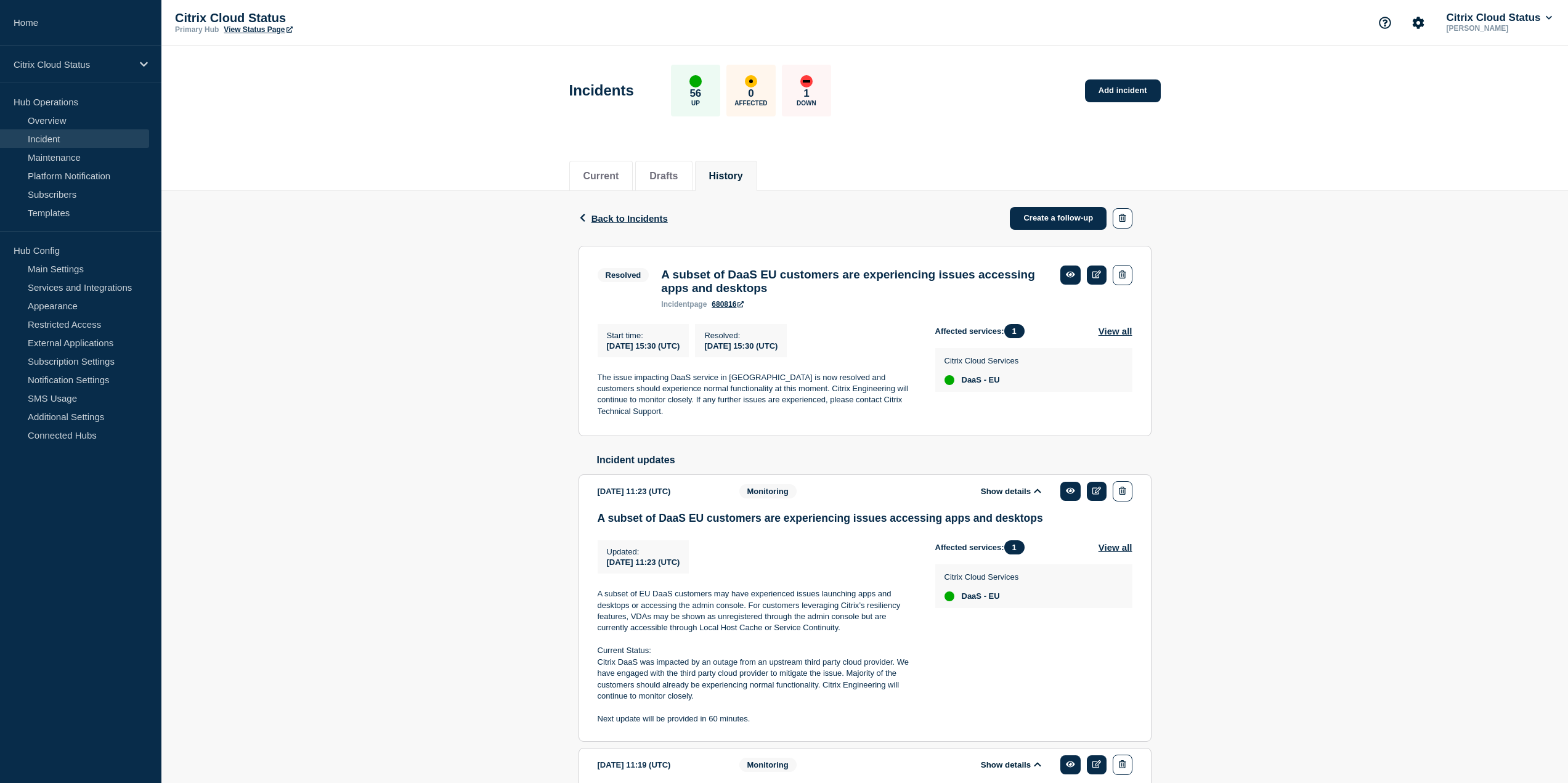
click at [1017, 488] on button "Show details" at bounding box center [1012, 491] width 68 height 10
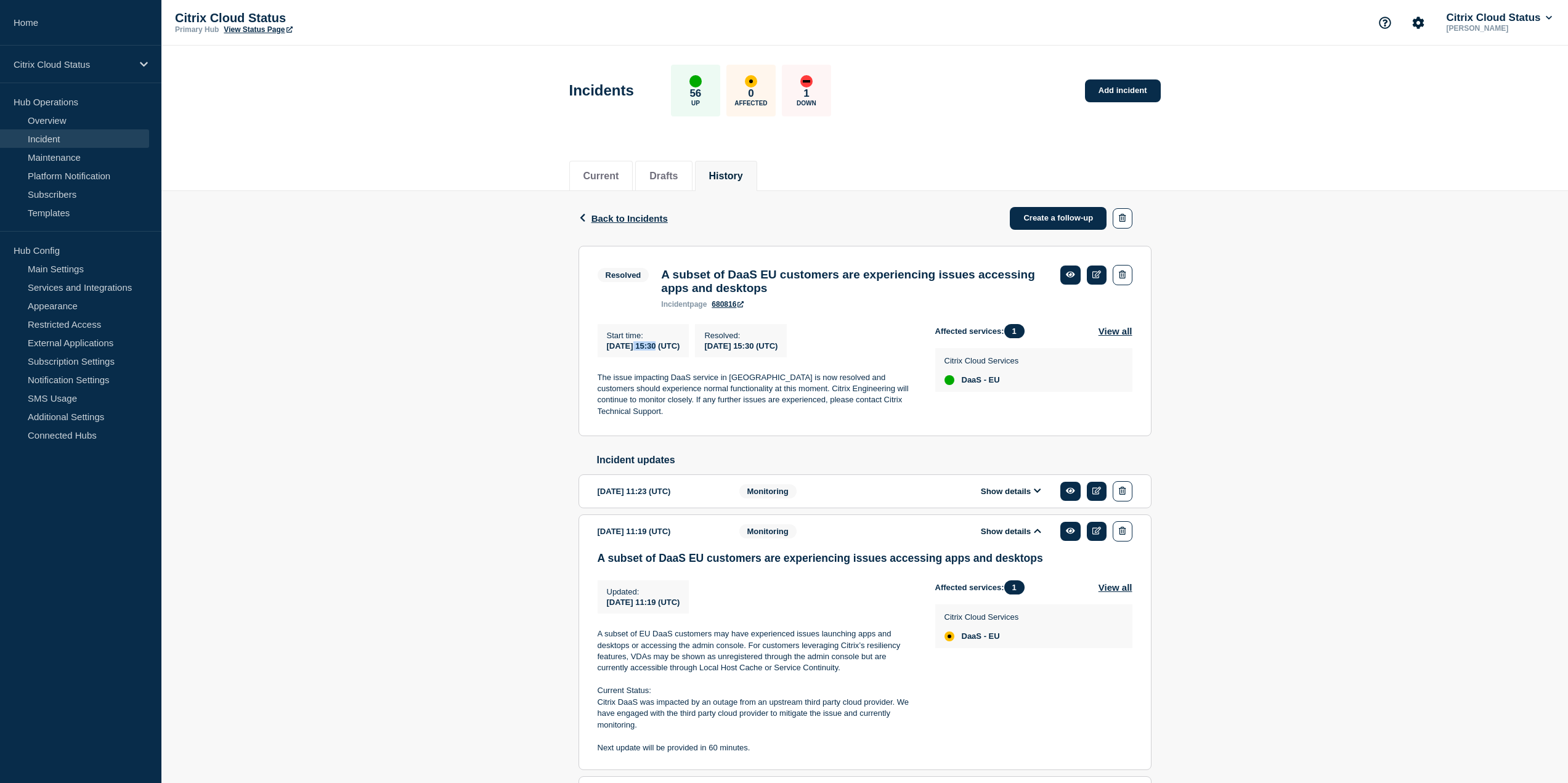
drag, startPoint x: 637, startPoint y: 354, endPoint x: 662, endPoint y: 356, distance: 25.1
click at [662, 351] on span "[DATE] 15:30 (UTC)" at bounding box center [643, 346] width 73 height 9
click at [1012, 494] on button "Show details" at bounding box center [1012, 491] width 68 height 10
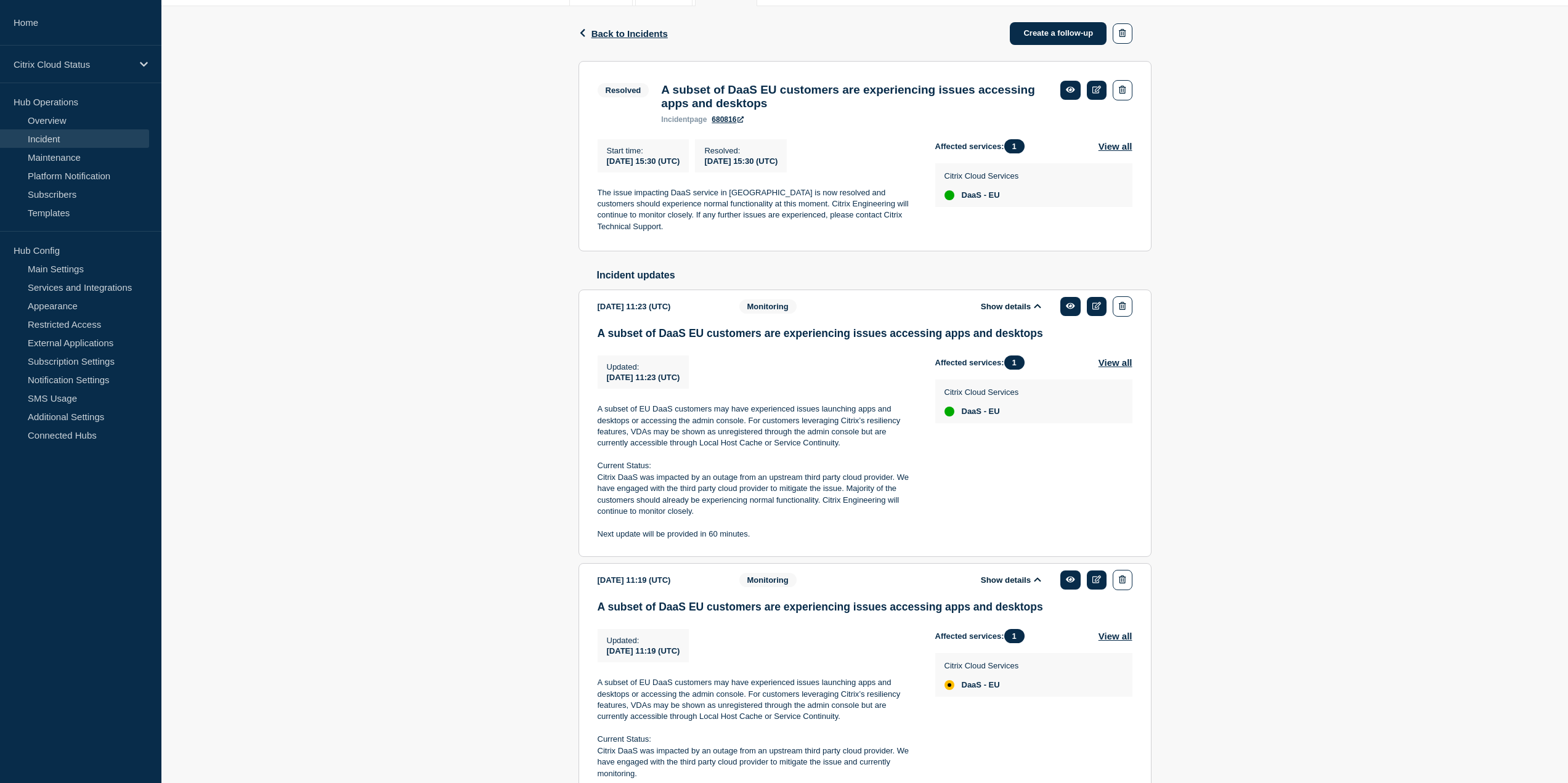
scroll to position [322, 0]
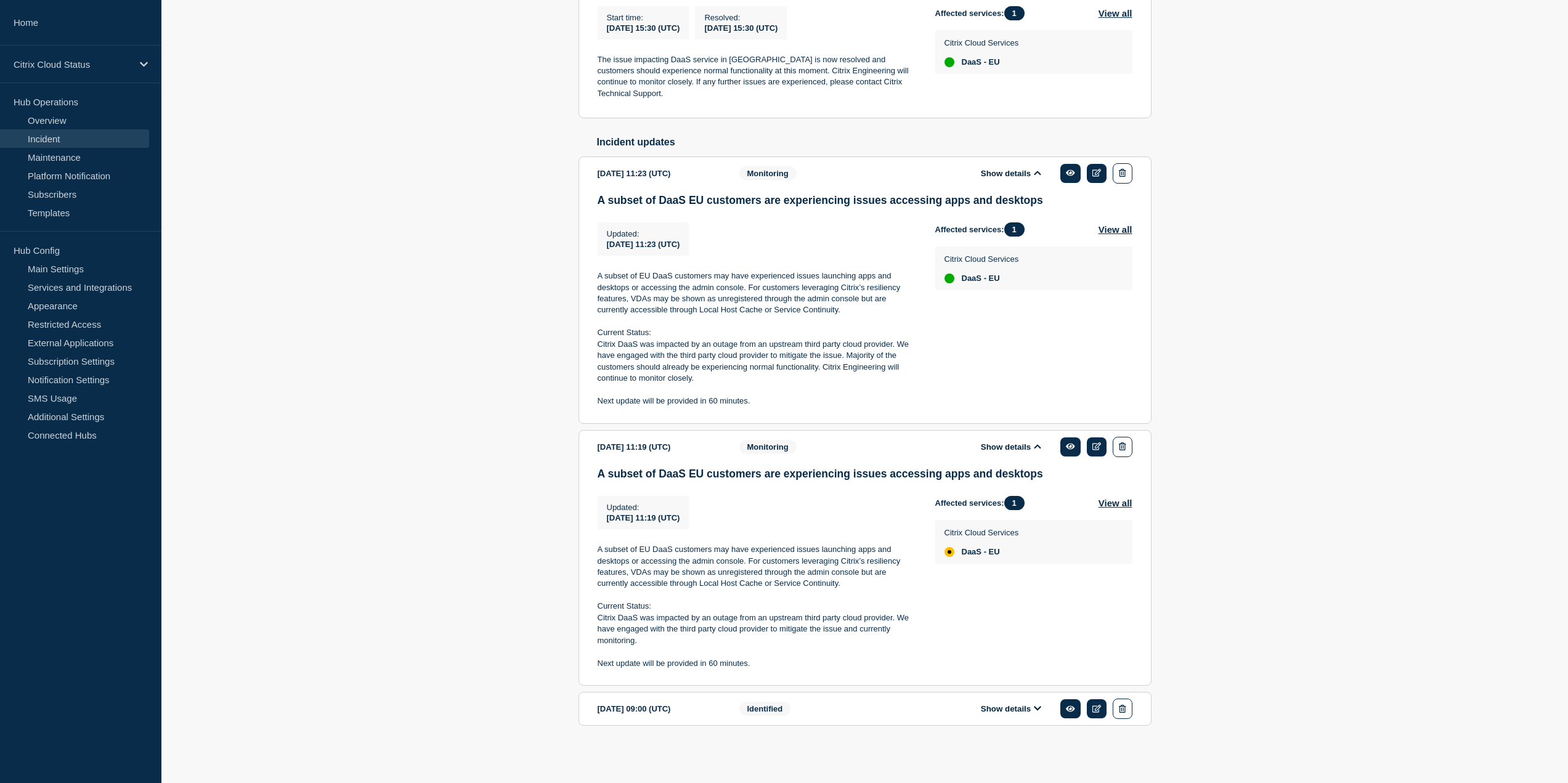
click at [1010, 707] on button "Show details" at bounding box center [1012, 709] width 68 height 10
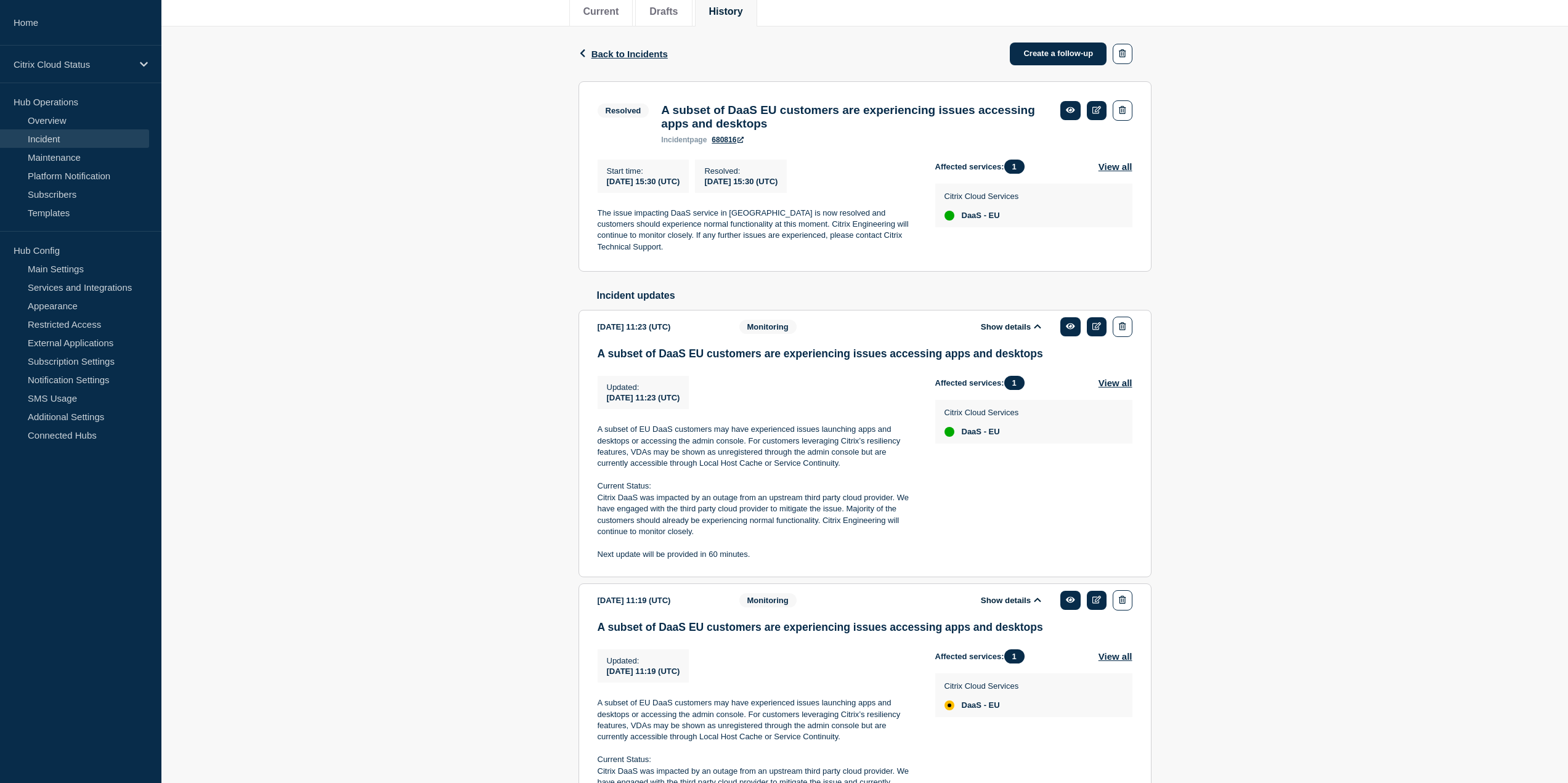
scroll to position [103, 0]
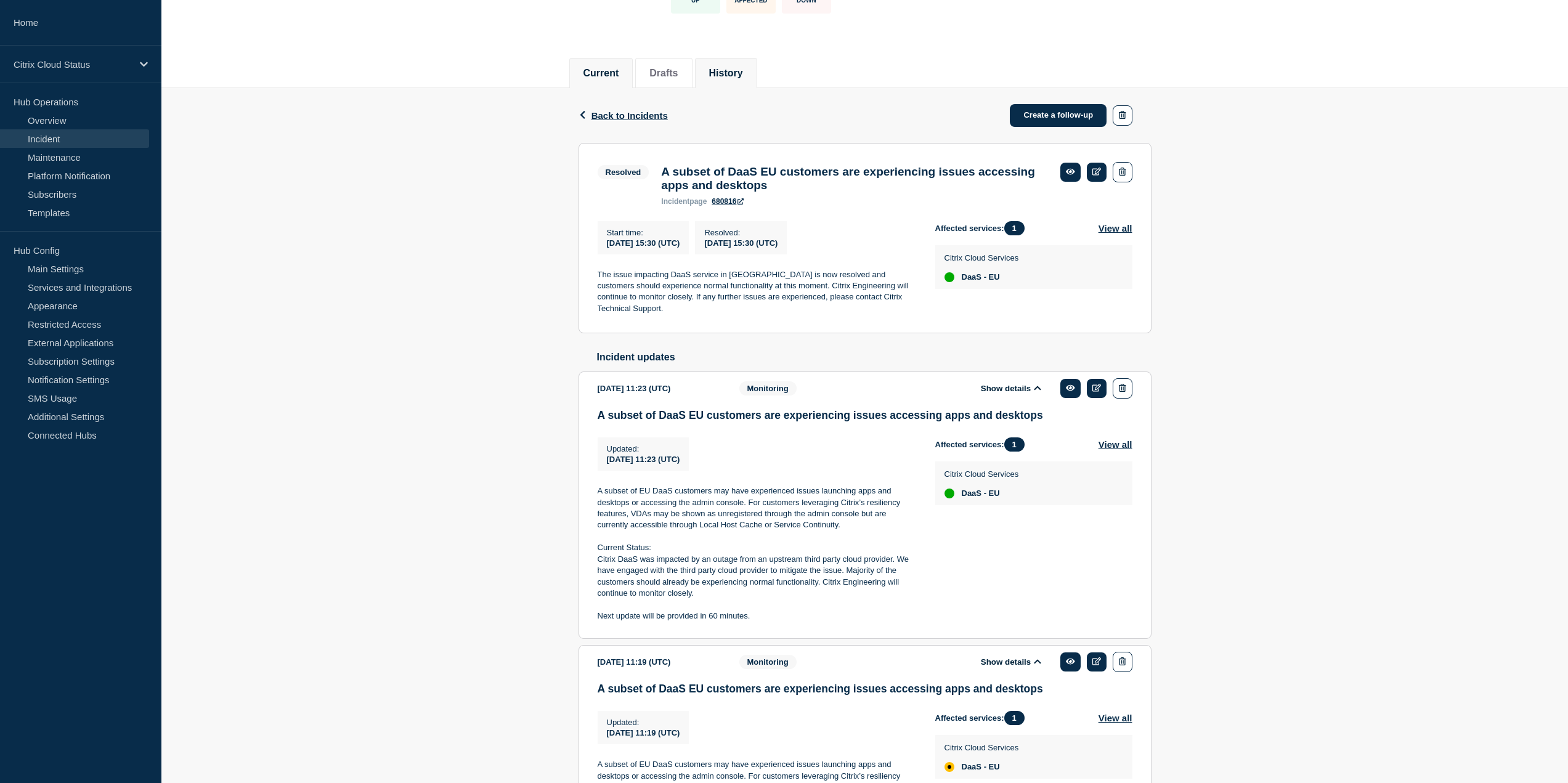
click at [600, 77] on button "Current" at bounding box center [601, 73] width 36 height 11
